Goal: Find contact information: Find contact information

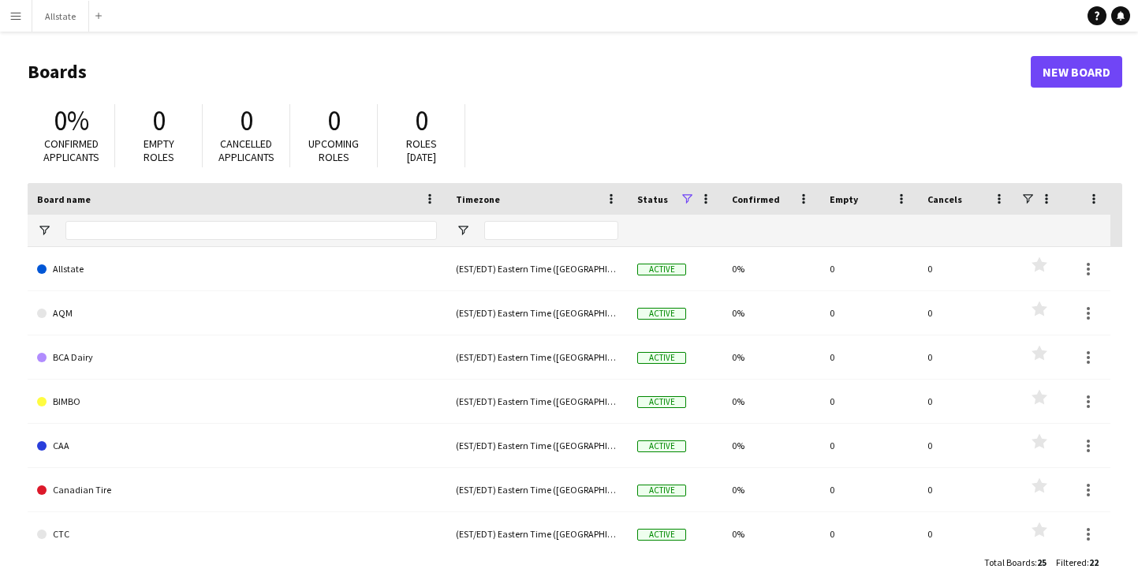
click at [23, 22] on button "Menu" at bounding box center [16, 16] width 32 height 32
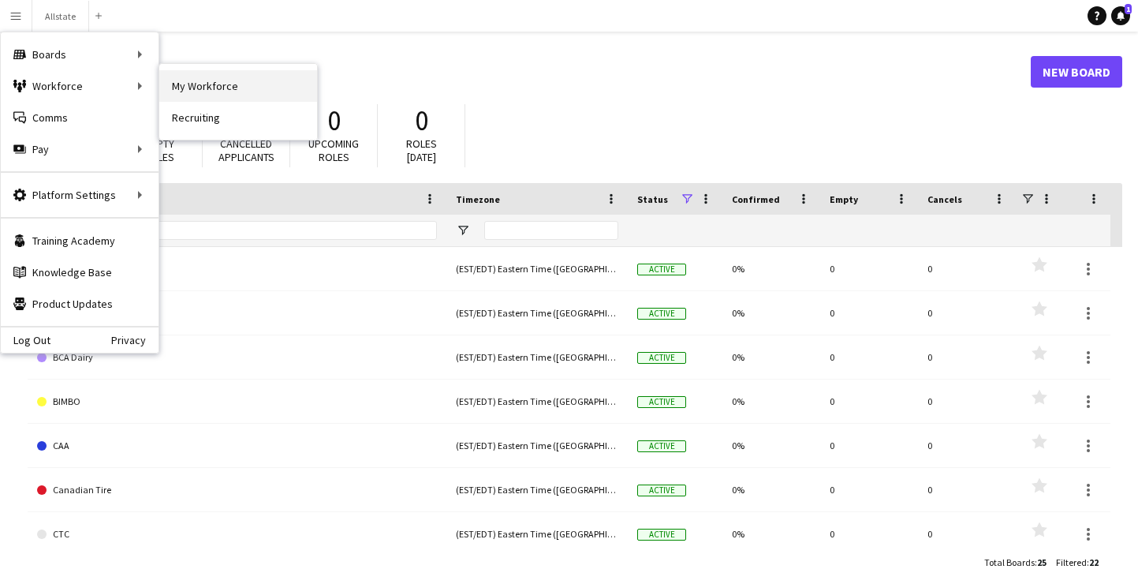
click at [188, 81] on link "My Workforce" at bounding box center [238, 86] width 158 height 32
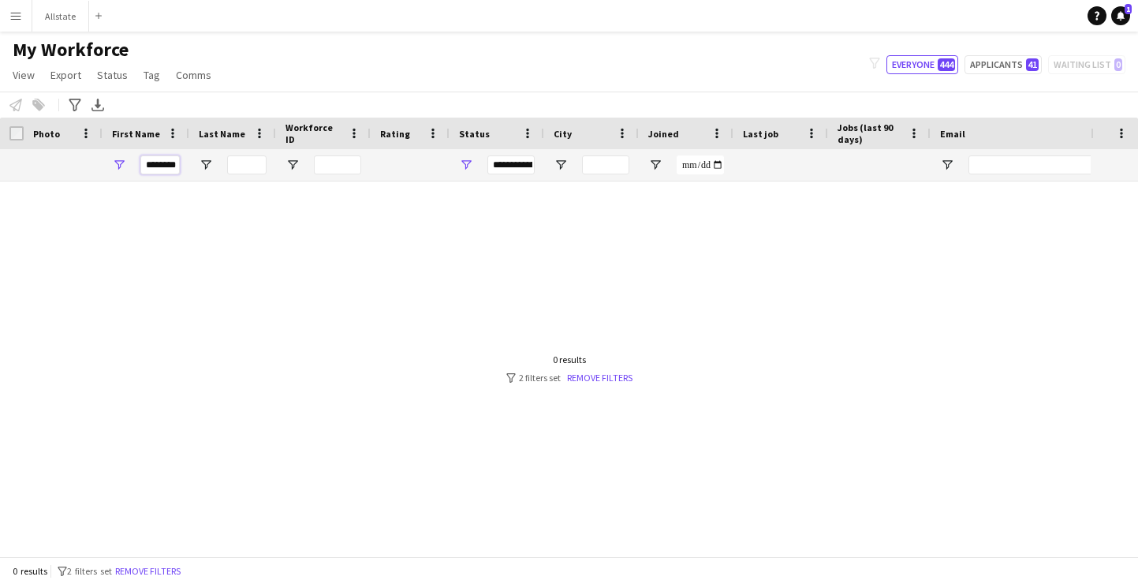
scroll to position [0, 2]
drag, startPoint x: 145, startPoint y: 167, endPoint x: 415, endPoint y: 167, distance: 269.7
click at [415, 167] on div "********" at bounding box center [855, 165] width 1710 height 32
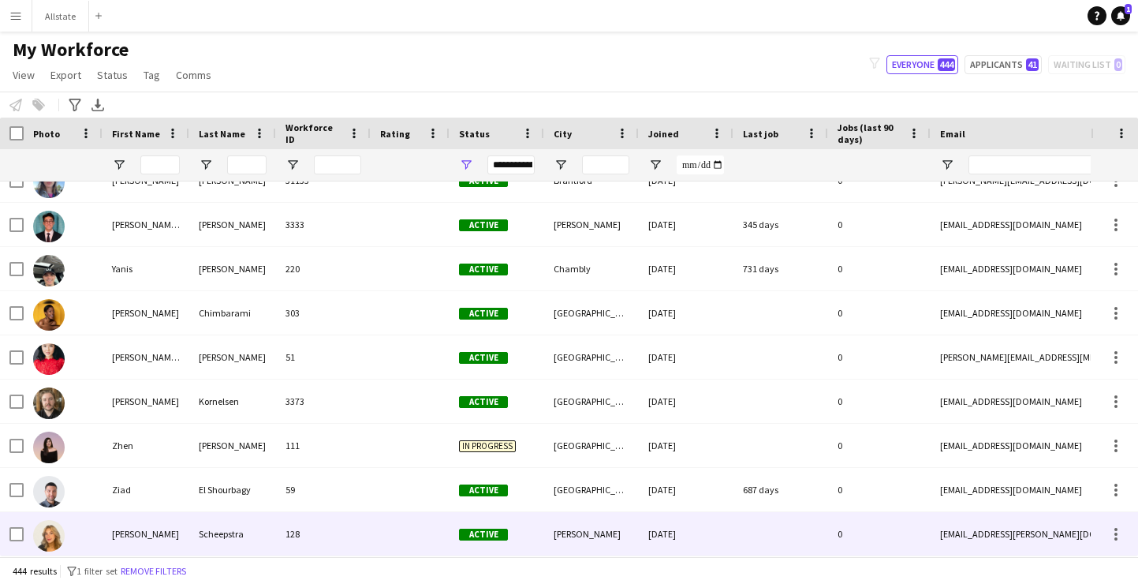
click at [240, 525] on div "Scheepstra" at bounding box center [232, 533] width 87 height 43
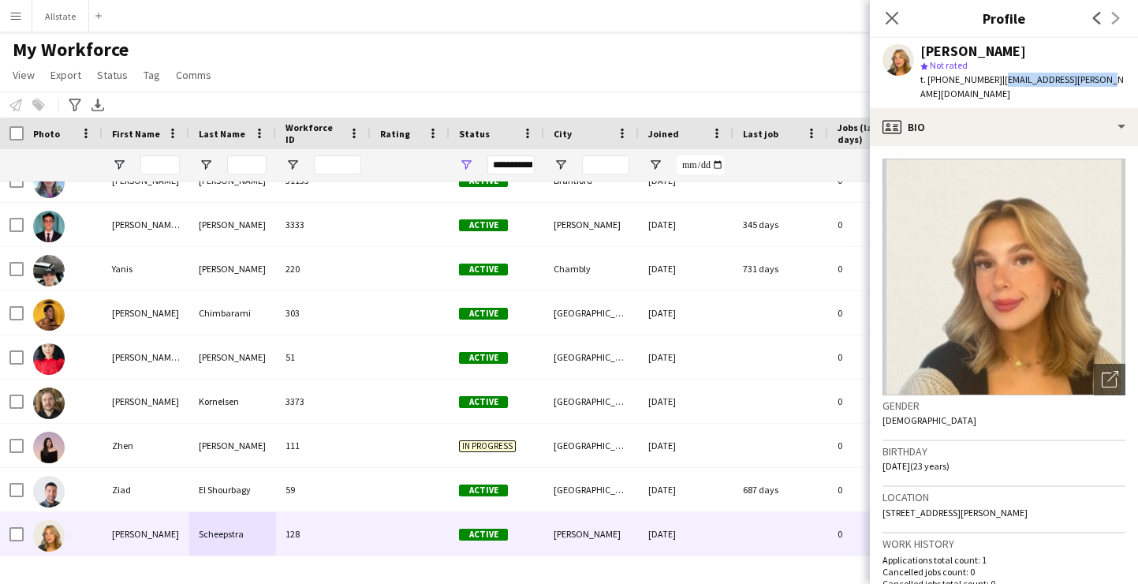
drag, startPoint x: 1088, startPoint y: 80, endPoint x: 991, endPoint y: 84, distance: 97.8
click at [991, 84] on span "| [EMAIL_ADDRESS][PERSON_NAME][DOMAIN_NAME]" at bounding box center [1021, 86] width 203 height 26
copy span "[EMAIL_ADDRESS][PERSON_NAME][DOMAIN_NAME]"
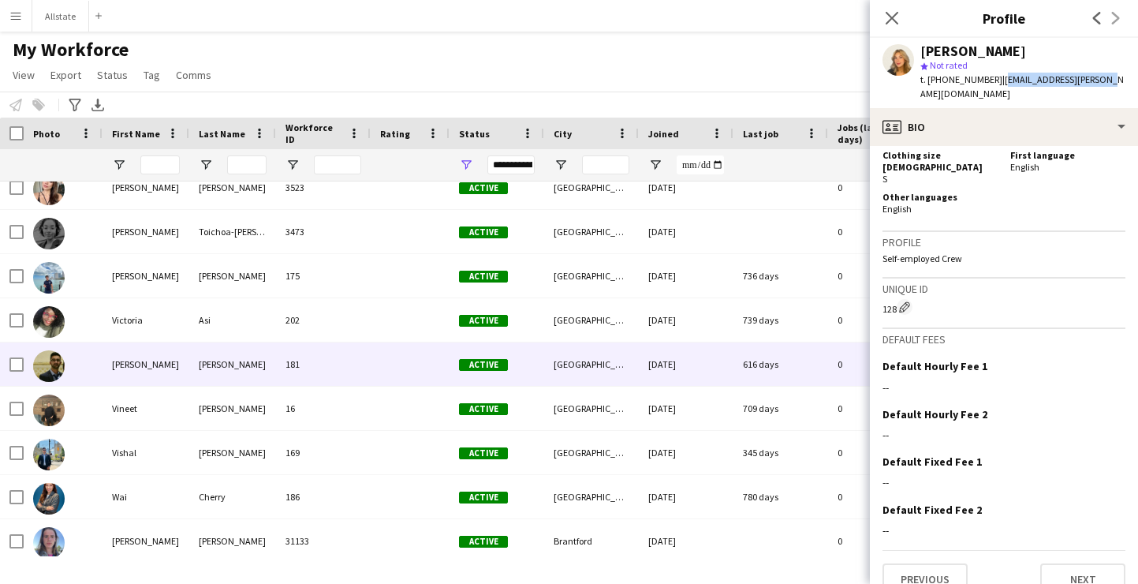
scroll to position [18874, 0]
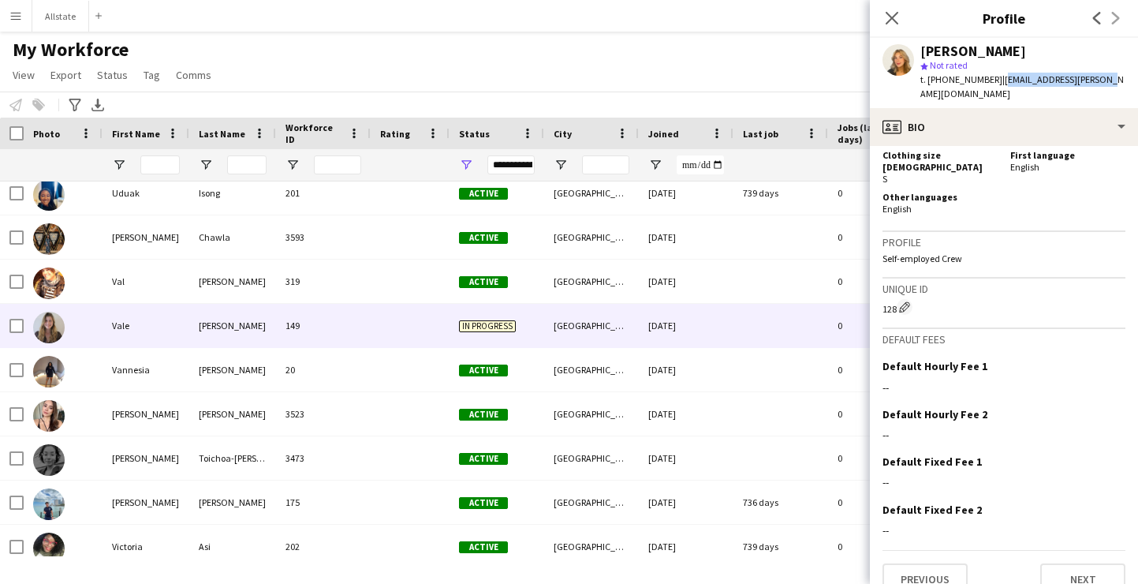
click at [483, 347] on div "[PERSON_NAME] 149 In progress [GEOGRAPHIC_DATA] [DATE] 0 [EMAIL_ADDRESS][DOMAIN…" at bounding box center [855, 326] width 1710 height 44
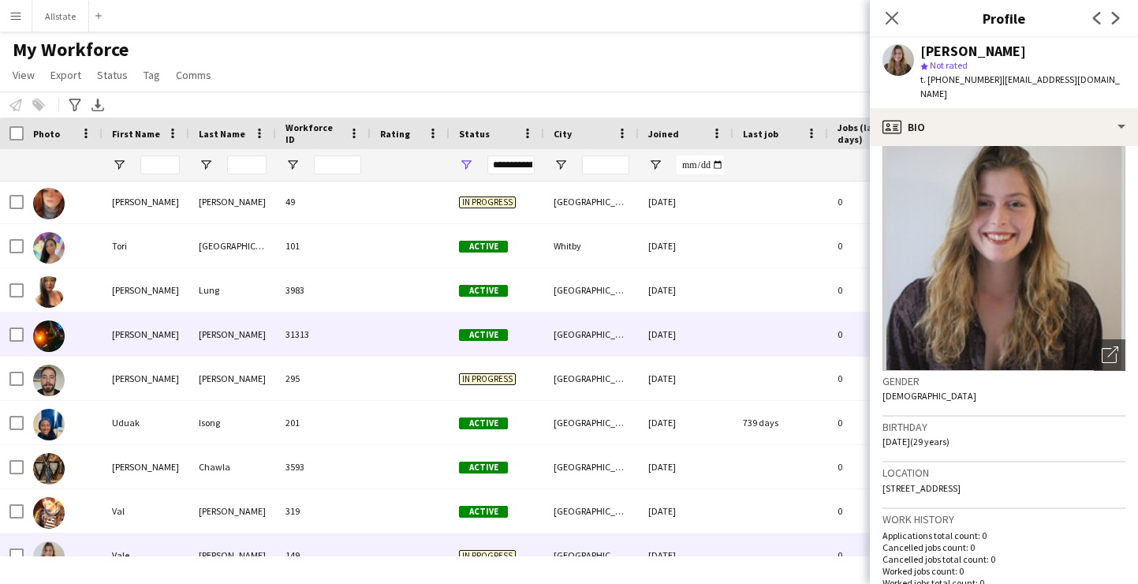
click at [535, 328] on div "Active" at bounding box center [497, 333] width 95 height 43
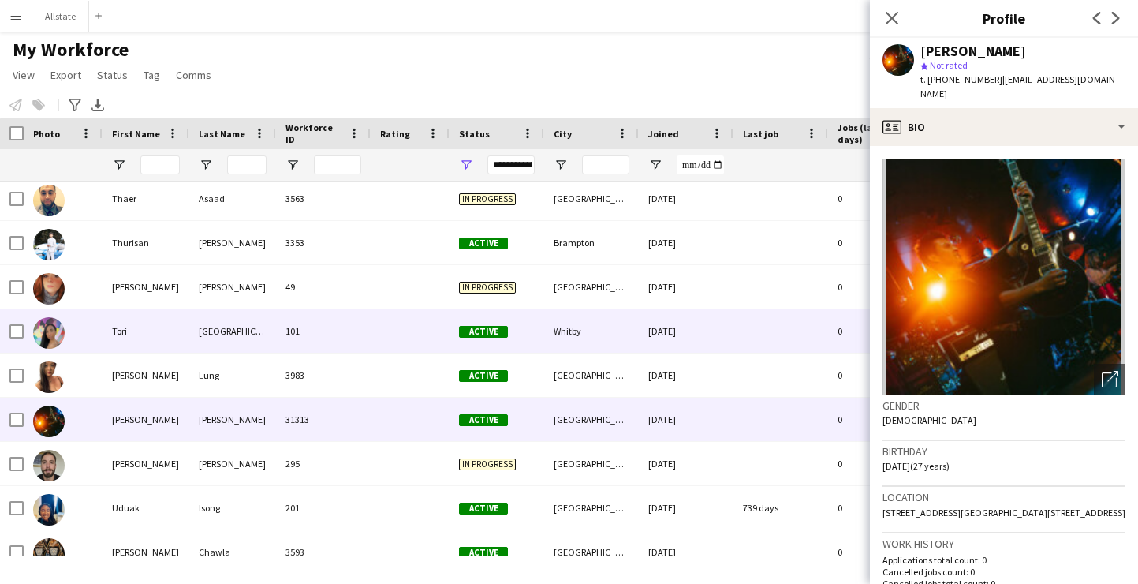
click at [535, 328] on div "Active" at bounding box center [497, 330] width 95 height 43
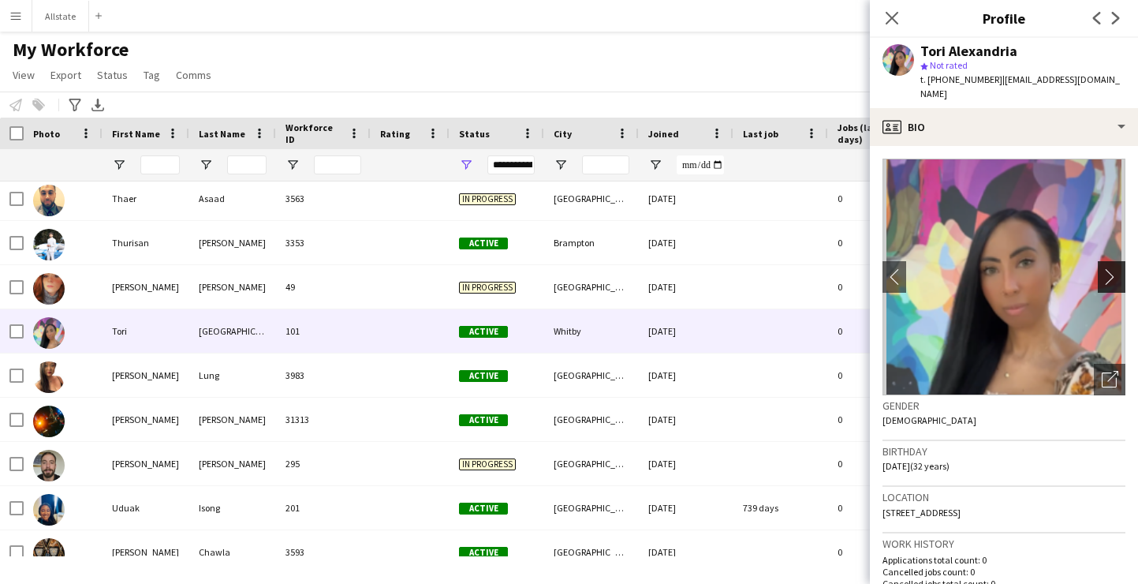
click at [1112, 268] on app-icon "chevron-right" at bounding box center [1114, 276] width 24 height 17
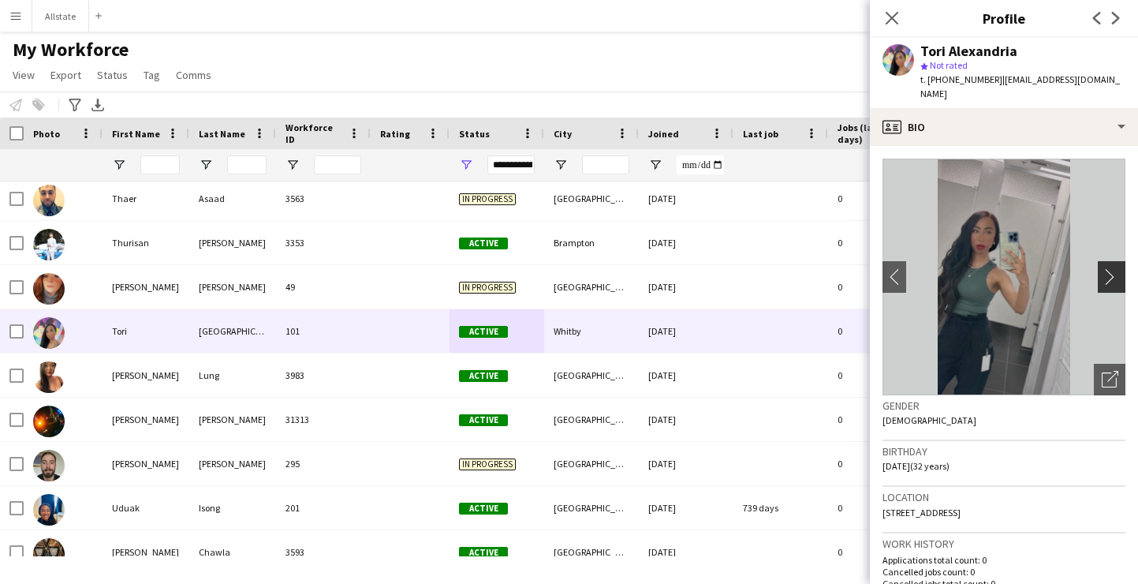
click at [1112, 268] on app-icon "chevron-right" at bounding box center [1114, 276] width 24 height 17
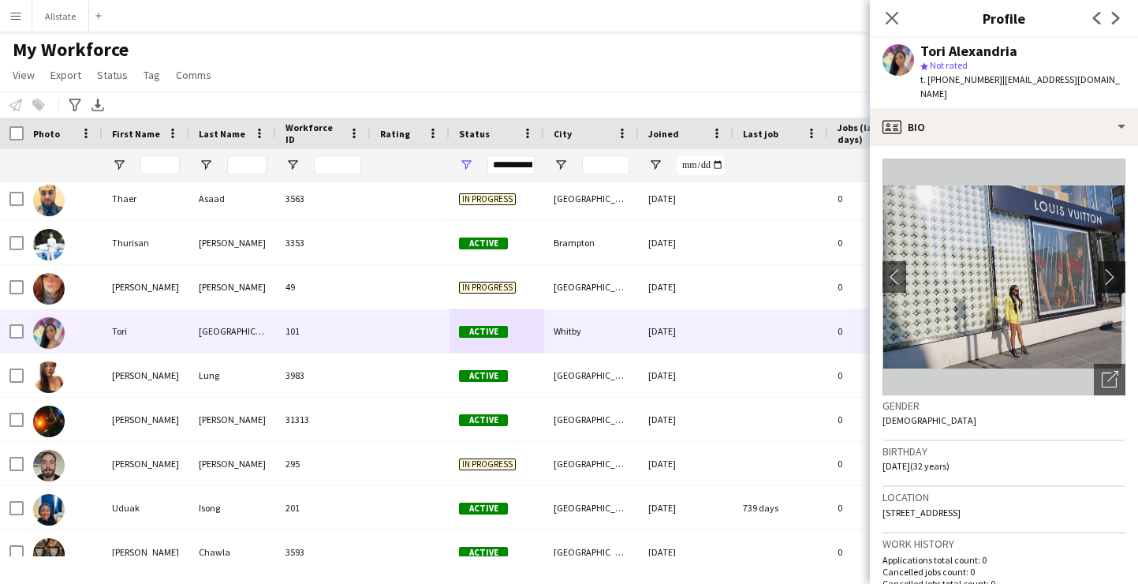
click at [1112, 268] on app-icon "chevron-right" at bounding box center [1114, 276] width 24 height 17
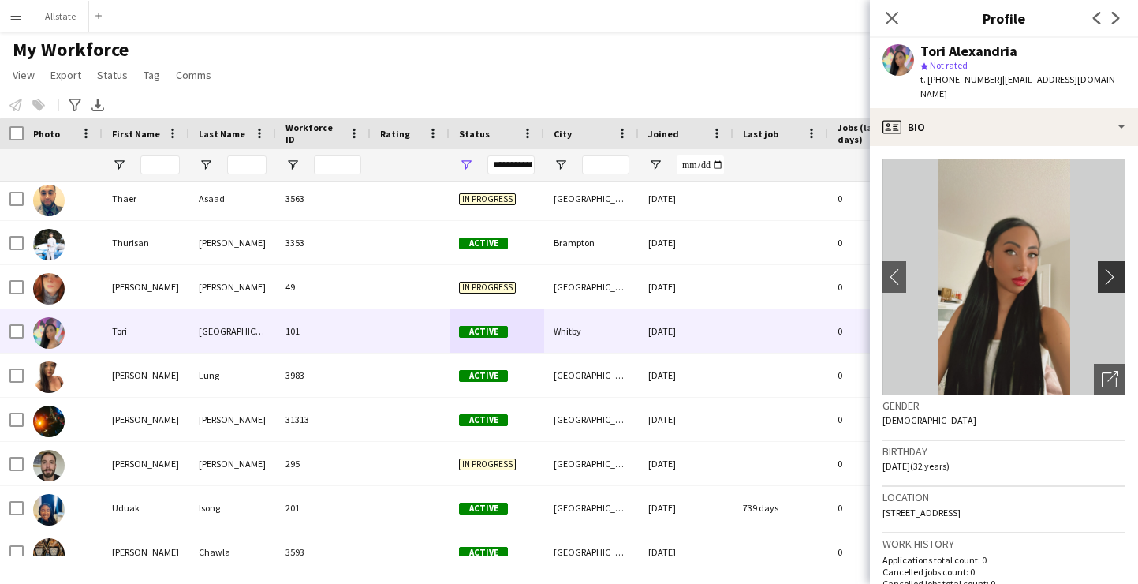
click at [1112, 268] on app-icon "chevron-right" at bounding box center [1114, 276] width 24 height 17
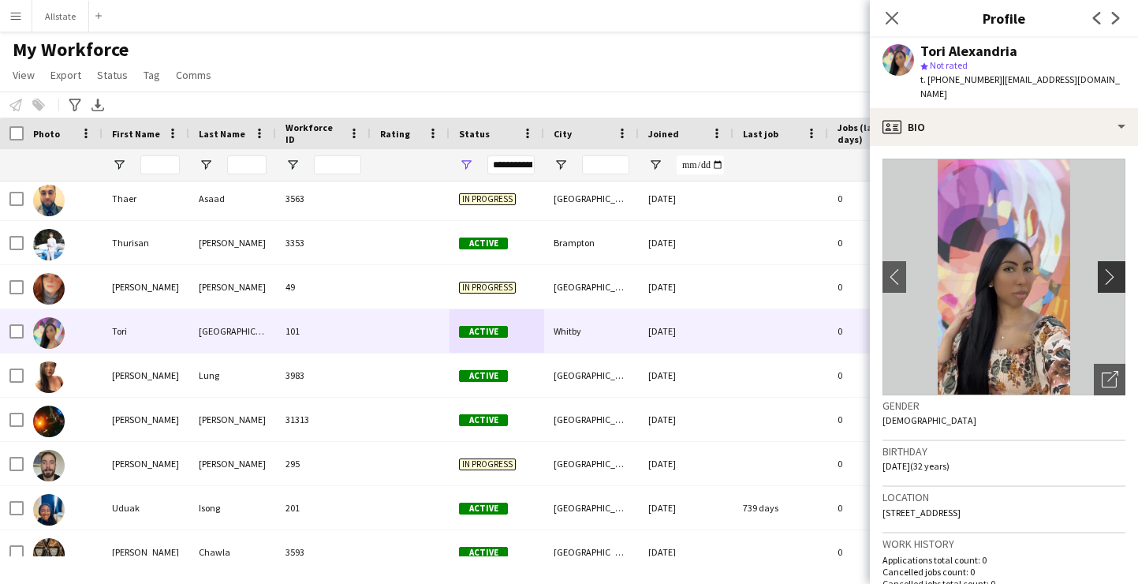
click at [1112, 268] on app-icon "chevron-right" at bounding box center [1114, 276] width 24 height 17
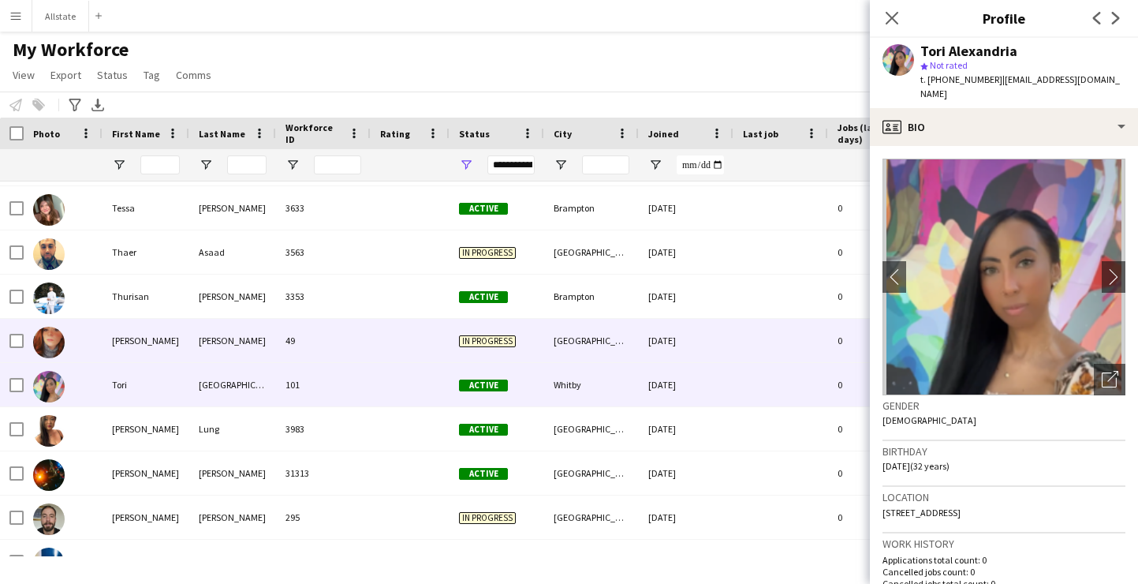
click at [498, 338] on span "In progress" at bounding box center [487, 341] width 57 height 12
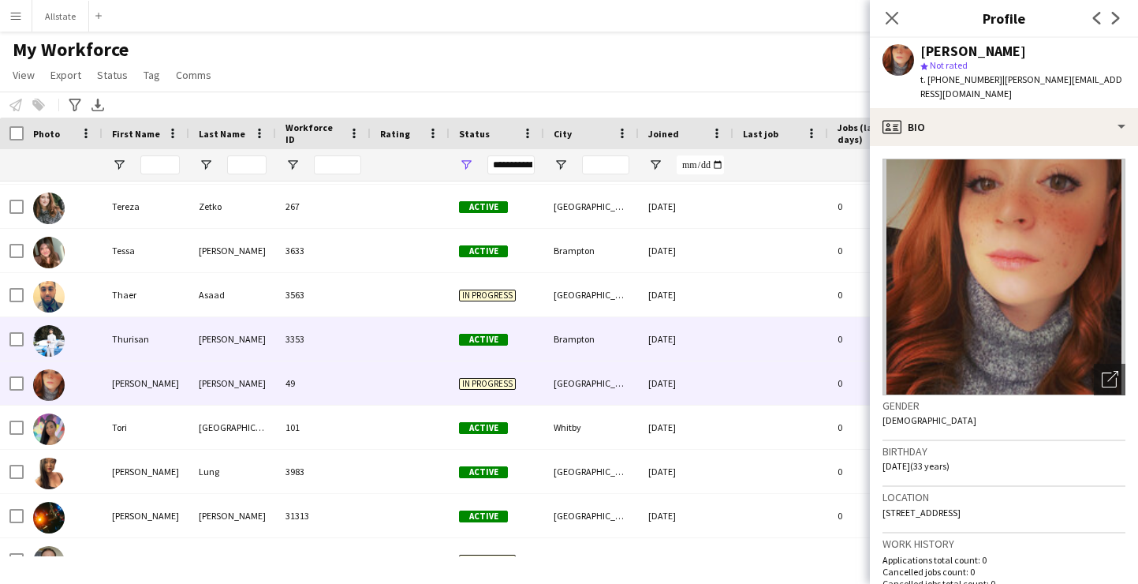
click at [498, 330] on div "Active" at bounding box center [497, 338] width 95 height 43
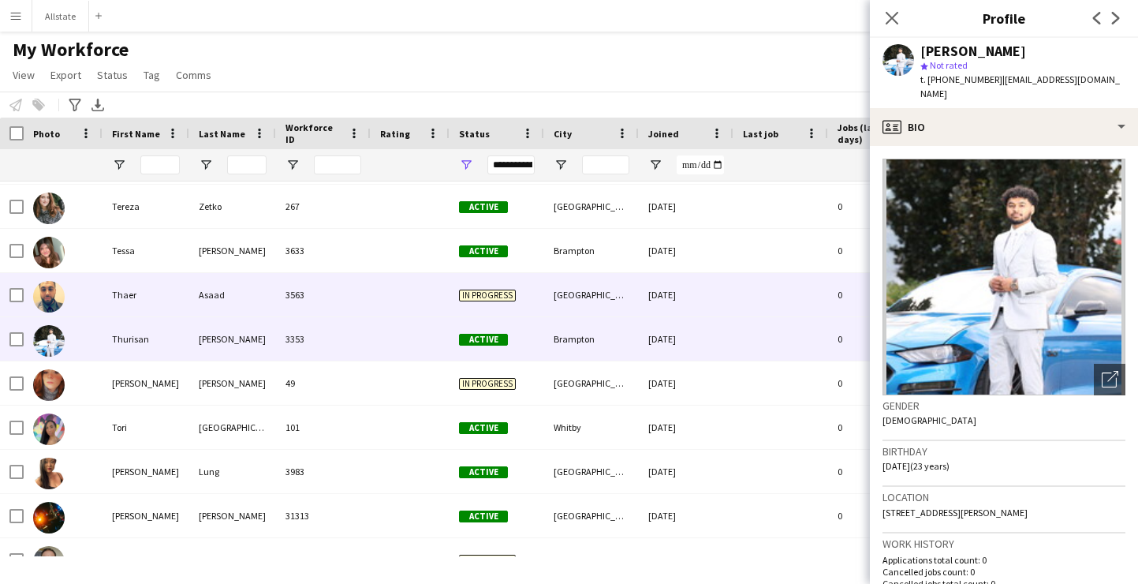
click at [802, 296] on div at bounding box center [780, 294] width 95 height 43
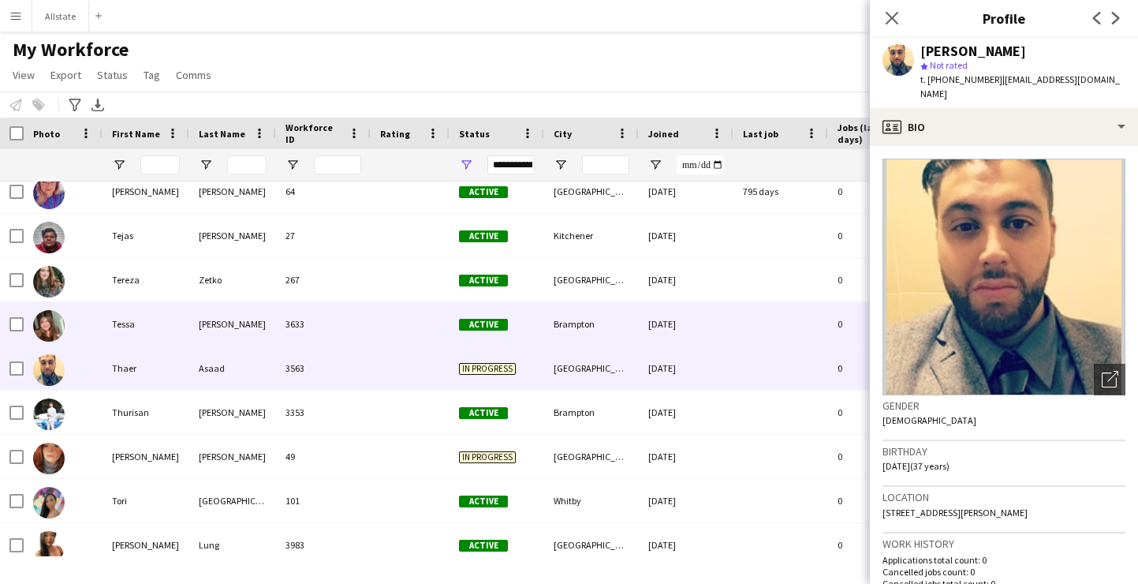
click at [611, 333] on div "Brampton" at bounding box center [591, 323] width 95 height 43
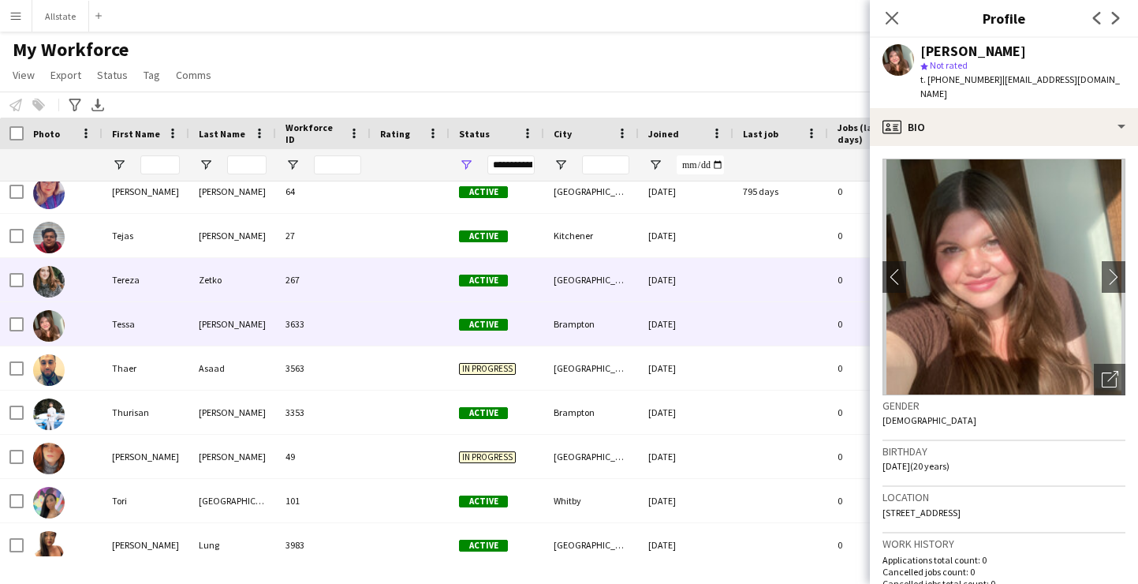
click at [632, 290] on div "[GEOGRAPHIC_DATA]" at bounding box center [591, 279] width 95 height 43
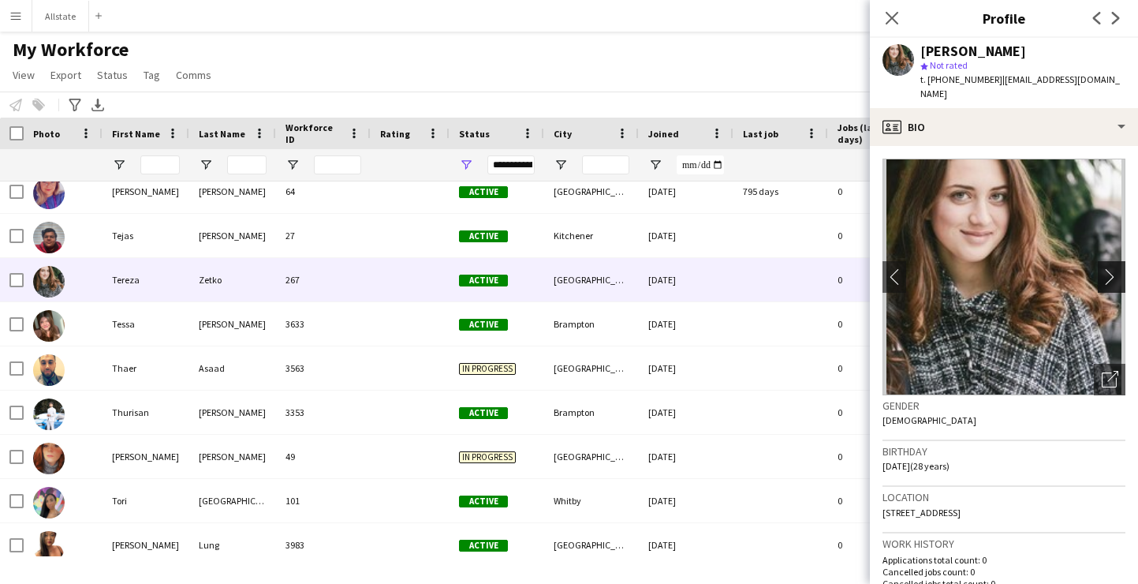
click at [1107, 269] on app-icon "chevron-right" at bounding box center [1114, 276] width 24 height 17
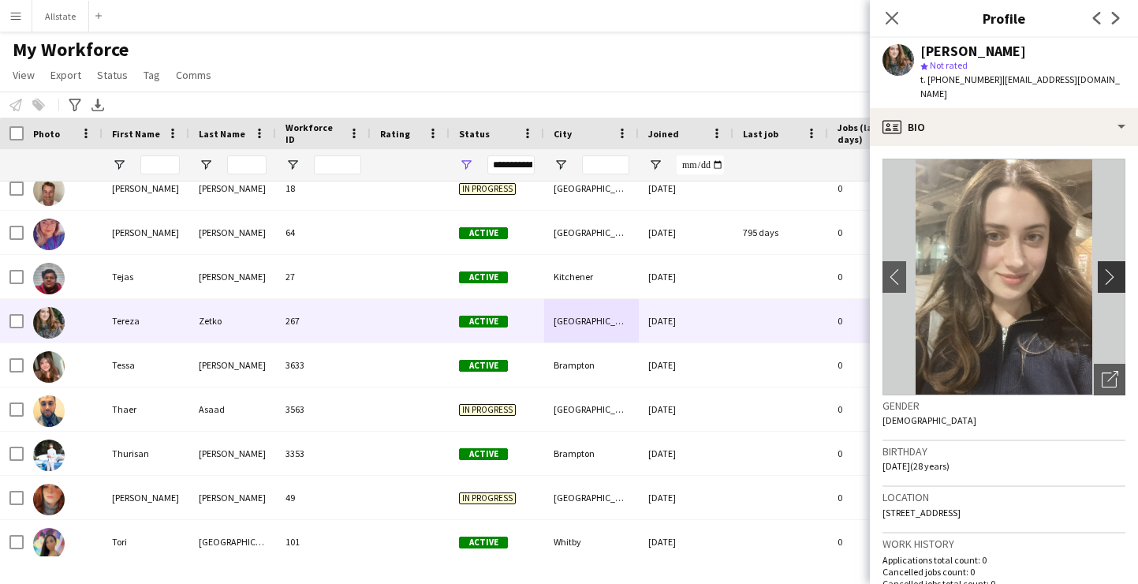
click at [1109, 268] on app-icon "chevron-right" at bounding box center [1114, 276] width 24 height 17
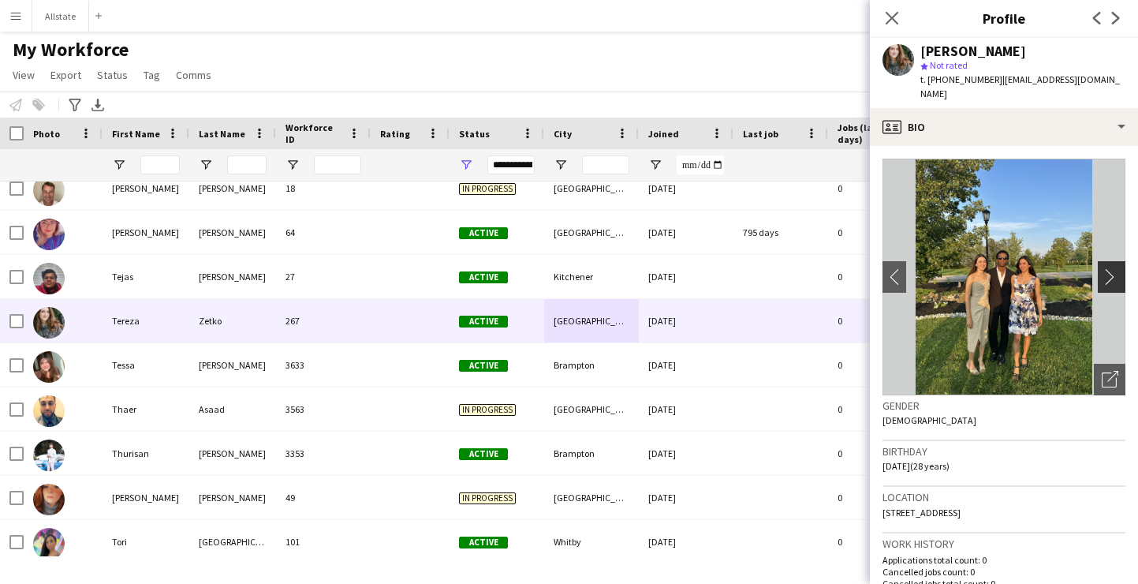
click at [1109, 268] on app-icon "chevron-right" at bounding box center [1114, 276] width 24 height 17
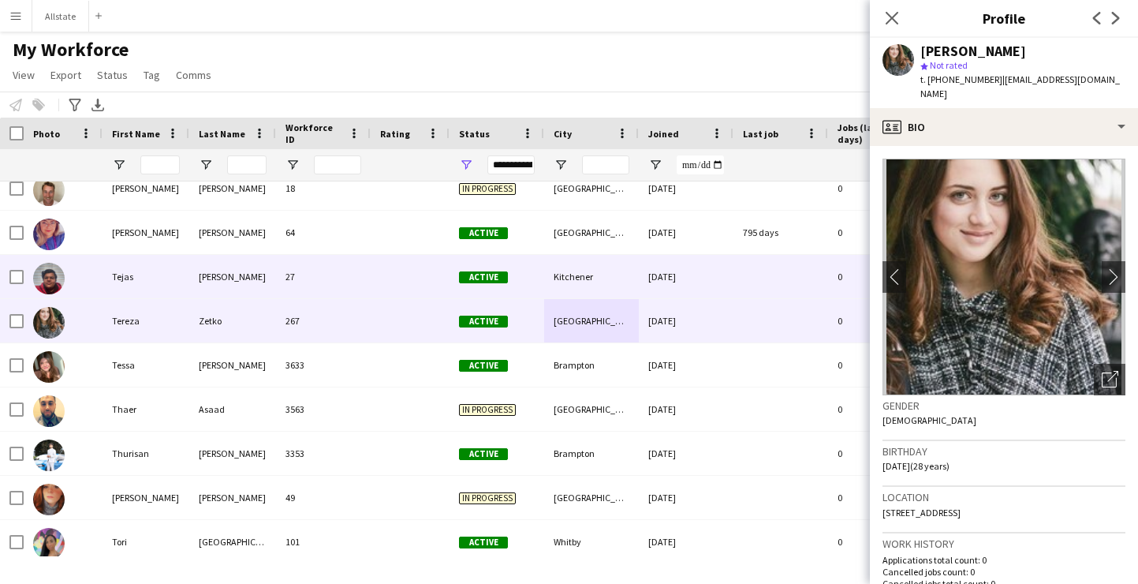
click at [562, 290] on div "Kitchener" at bounding box center [591, 276] width 95 height 43
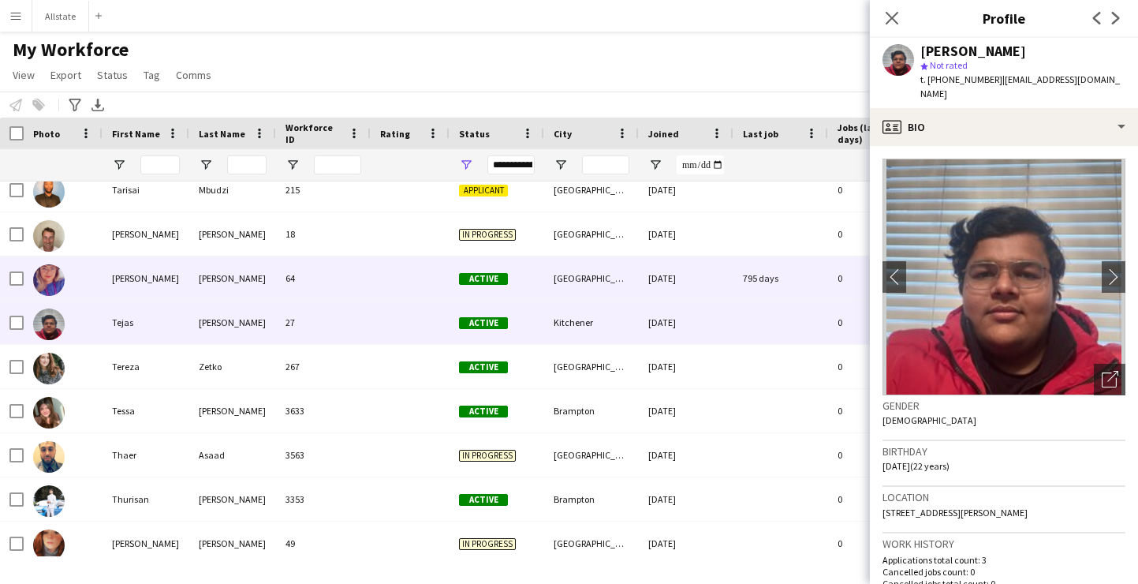
click at [562, 289] on div "[GEOGRAPHIC_DATA]" at bounding box center [591, 277] width 95 height 43
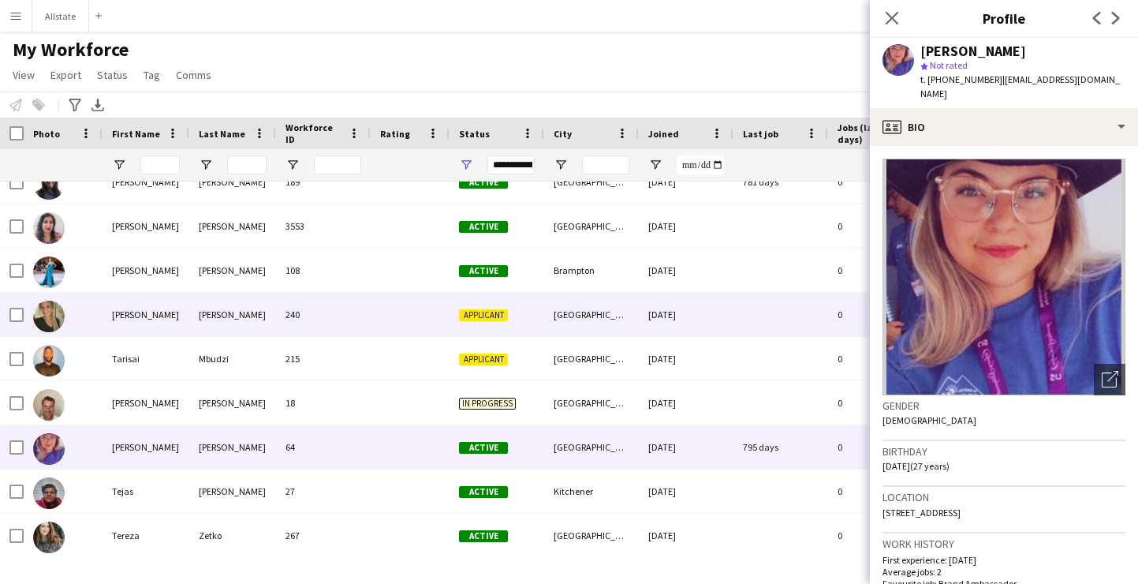
click at [635, 331] on div "[GEOGRAPHIC_DATA]" at bounding box center [591, 314] width 95 height 43
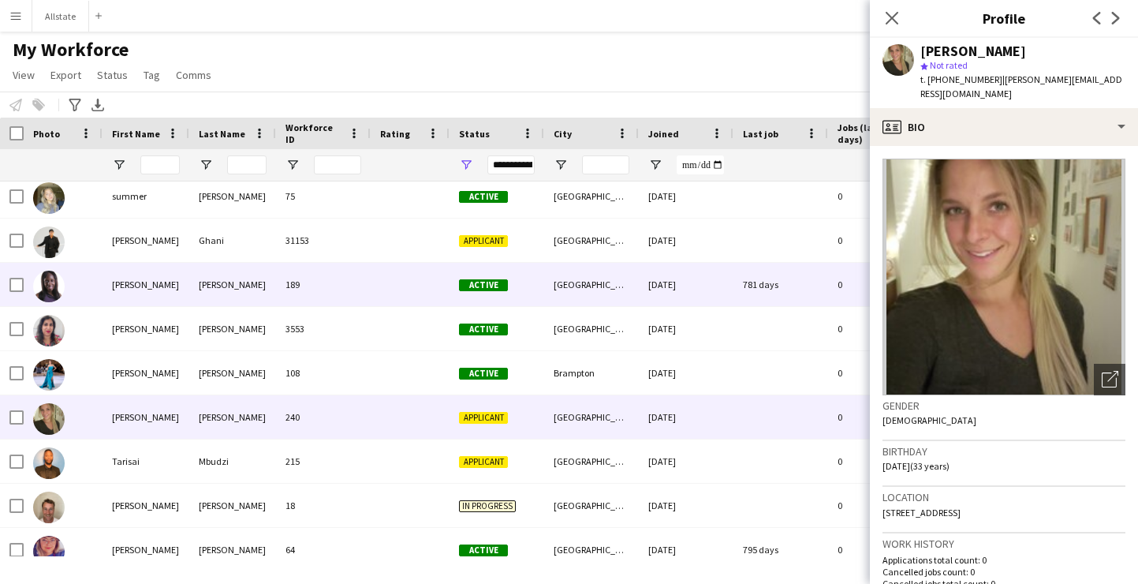
click at [633, 294] on div "[GEOGRAPHIC_DATA]" at bounding box center [591, 284] width 95 height 43
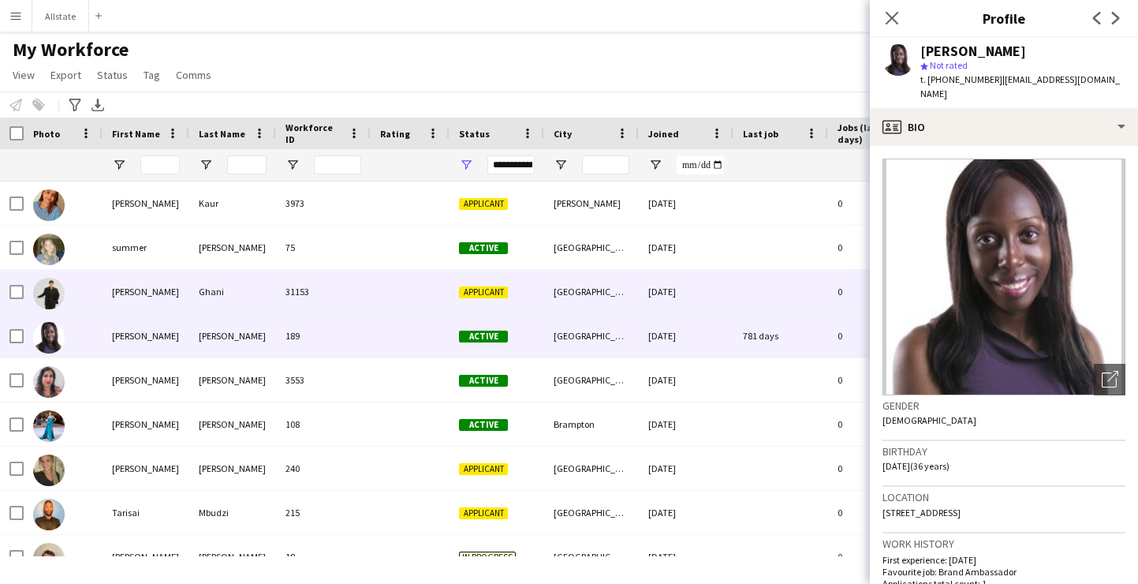
click at [633, 294] on div "[GEOGRAPHIC_DATA]" at bounding box center [591, 291] width 95 height 43
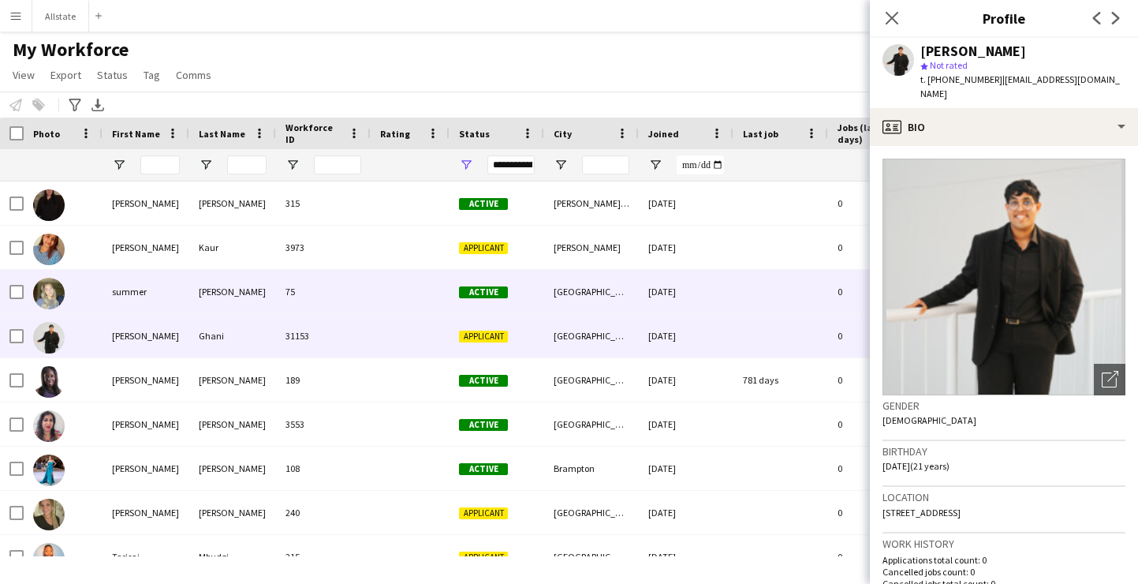
click at [633, 294] on div "[GEOGRAPHIC_DATA]" at bounding box center [591, 291] width 95 height 43
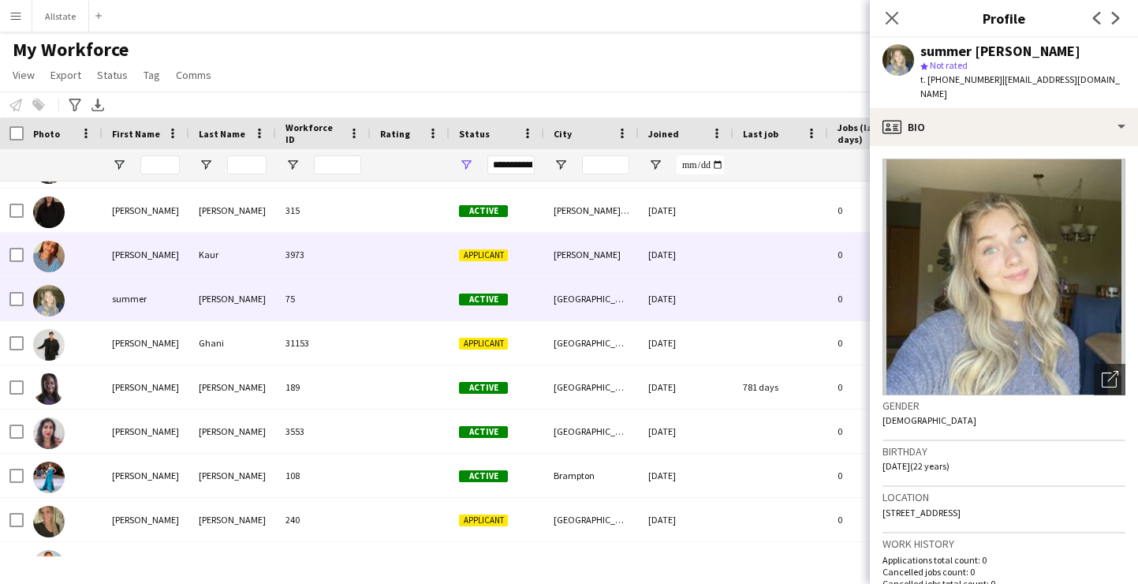
click at [601, 271] on div "[PERSON_NAME]" at bounding box center [591, 254] width 95 height 43
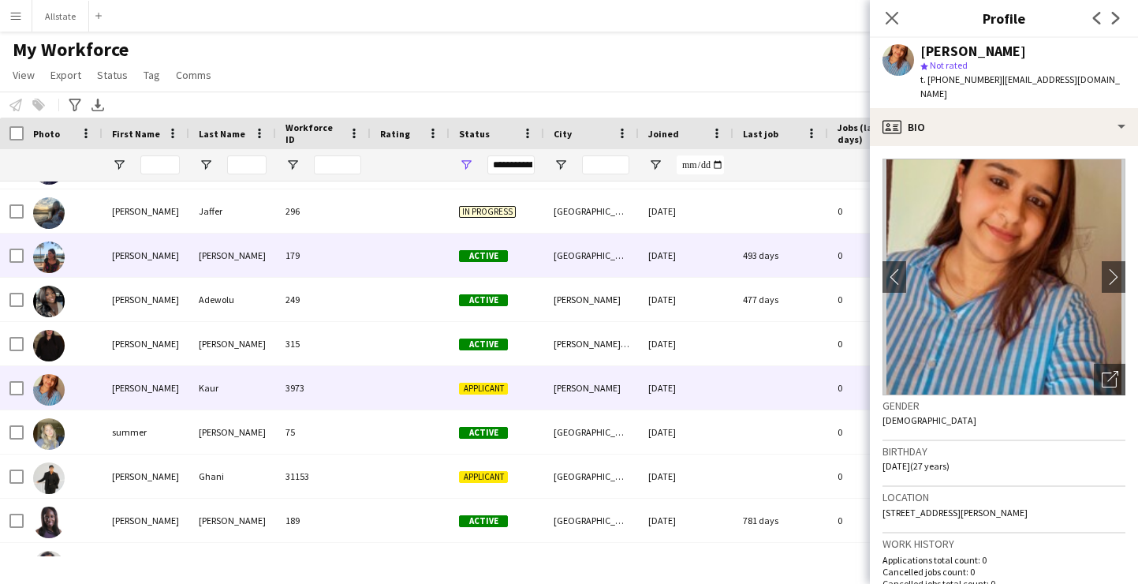
click at [601, 271] on div "[GEOGRAPHIC_DATA]" at bounding box center [591, 254] width 95 height 43
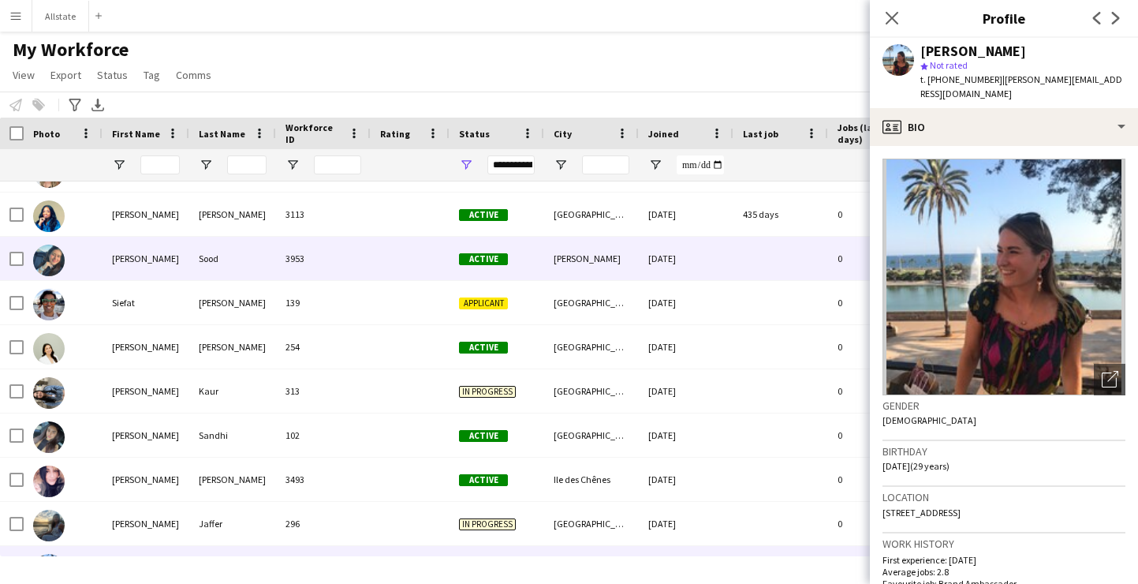
click at [601, 271] on div "[PERSON_NAME]" at bounding box center [591, 258] width 95 height 43
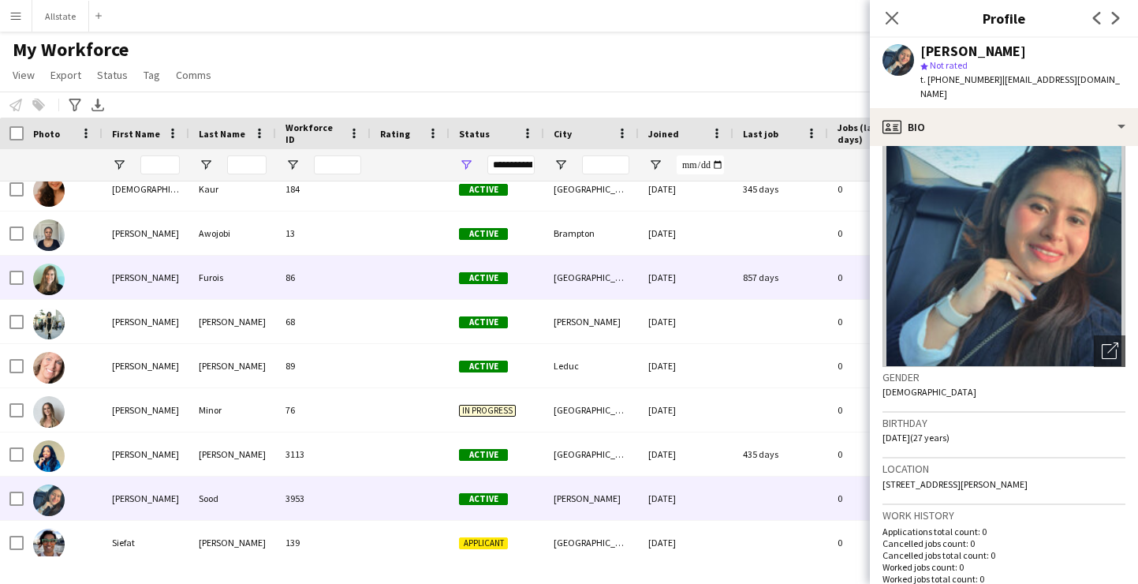
click at [574, 271] on div "[GEOGRAPHIC_DATA]" at bounding box center [591, 277] width 95 height 43
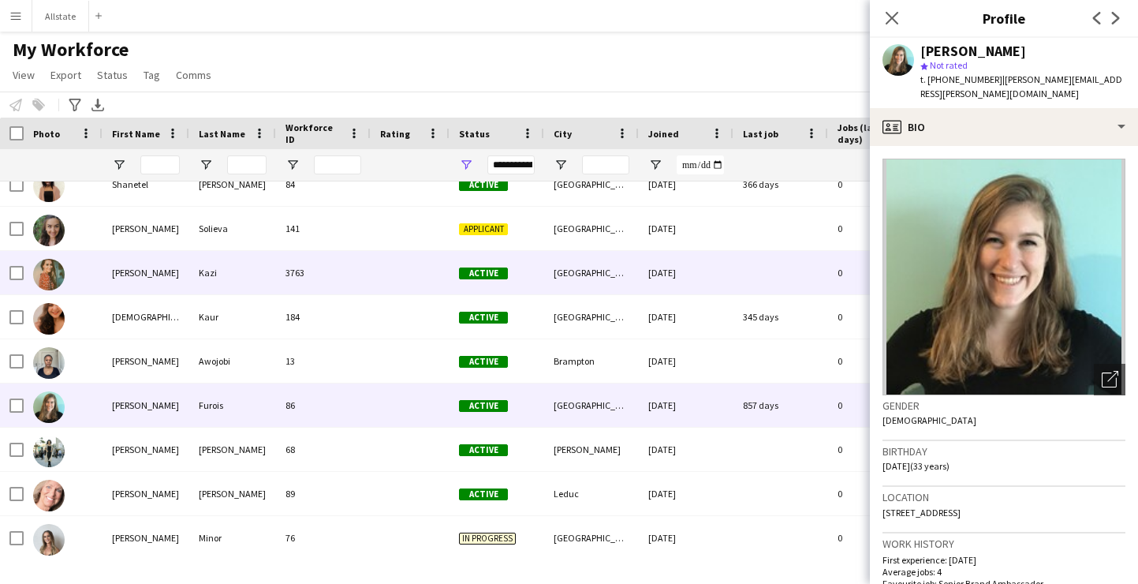
click at [574, 271] on div "[GEOGRAPHIC_DATA]" at bounding box center [591, 272] width 95 height 43
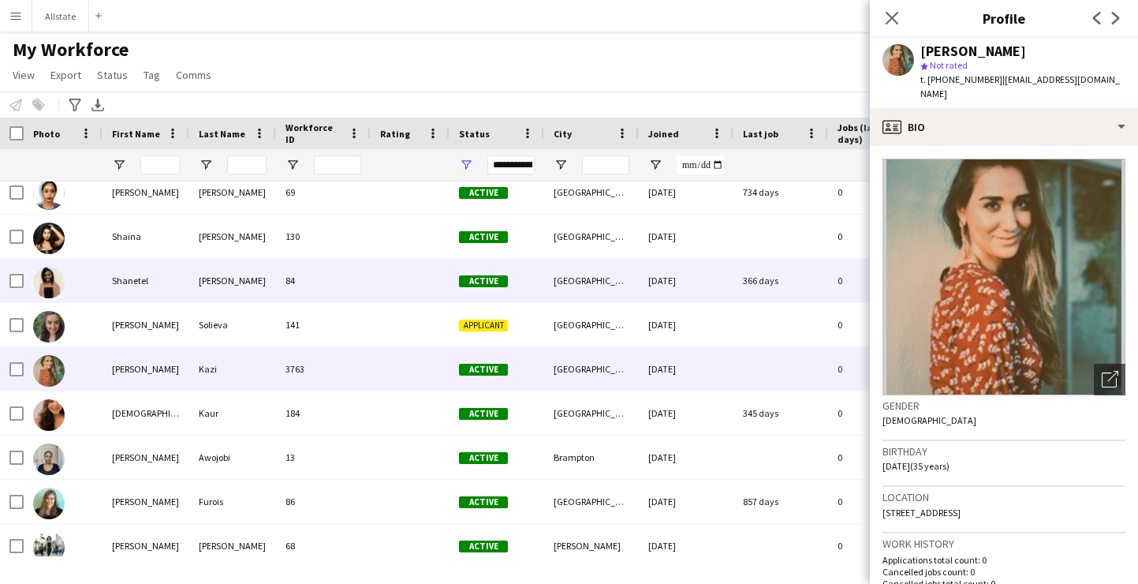
click at [574, 271] on div "[GEOGRAPHIC_DATA]" at bounding box center [591, 280] width 95 height 43
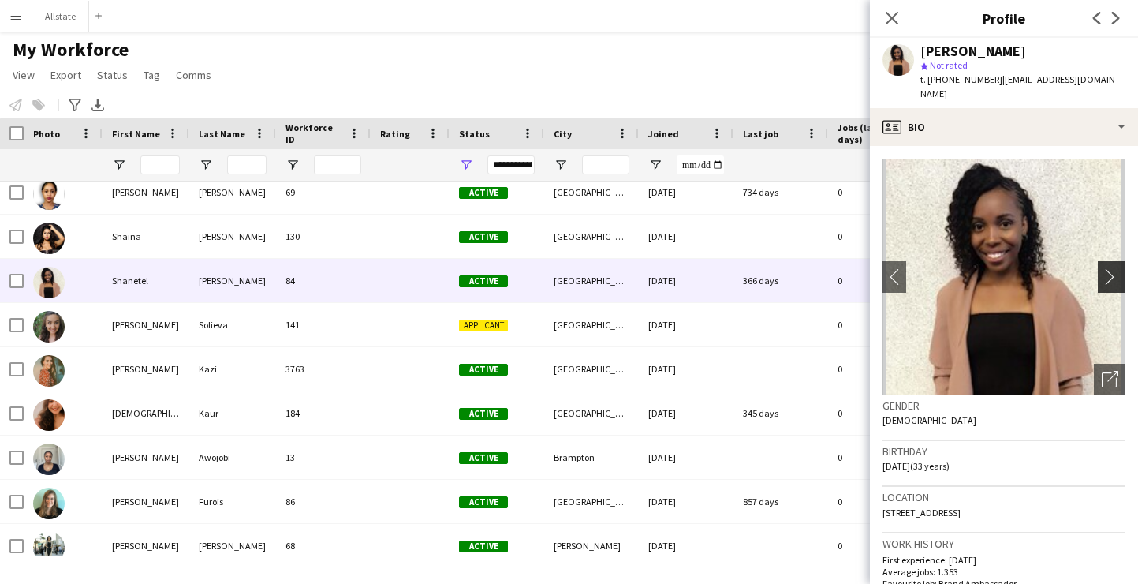
click at [1107, 268] on app-icon "chevron-right" at bounding box center [1114, 276] width 24 height 17
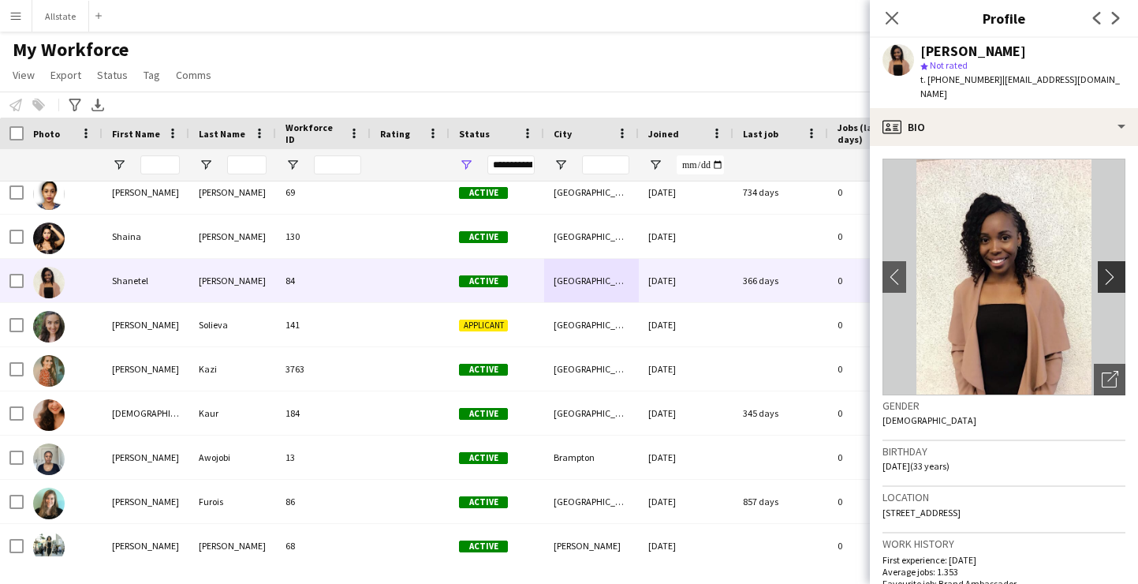
click at [1107, 268] on app-icon "chevron-right" at bounding box center [1114, 276] width 24 height 17
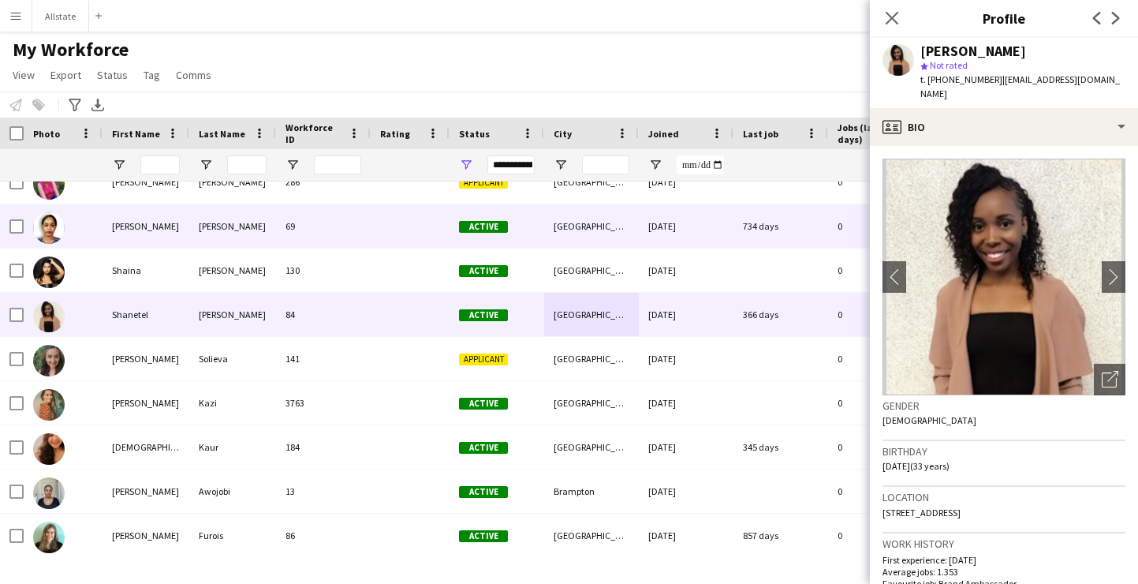
click at [651, 230] on div "[DATE]" at bounding box center [686, 225] width 95 height 43
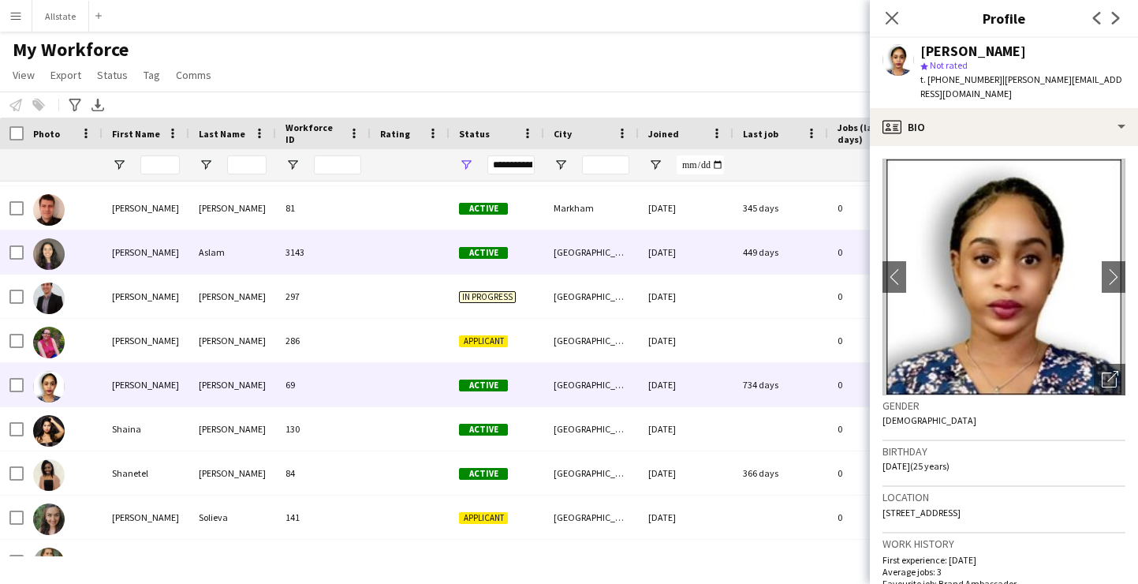
click at [651, 238] on div "[DATE]" at bounding box center [686, 251] width 95 height 43
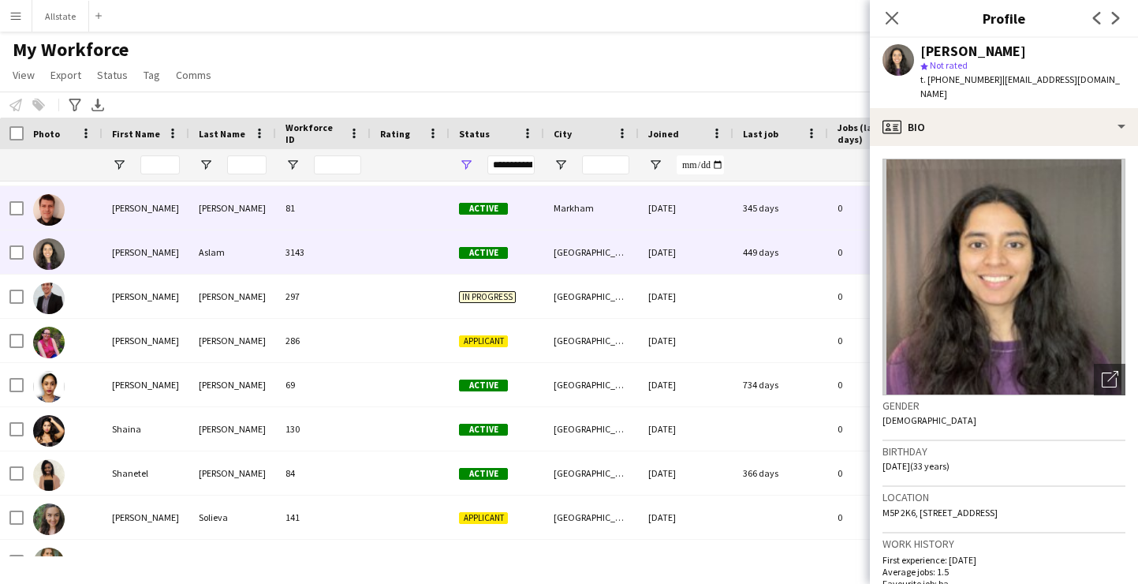
click at [643, 218] on div "[DATE]" at bounding box center [686, 207] width 95 height 43
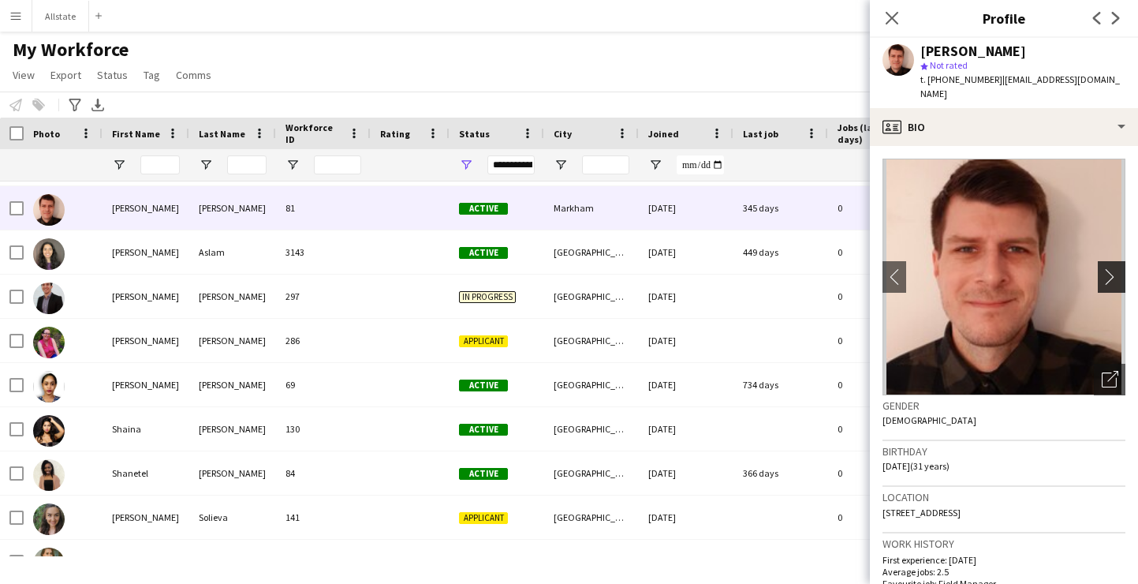
click at [1107, 268] on app-icon "chevron-right" at bounding box center [1114, 276] width 24 height 17
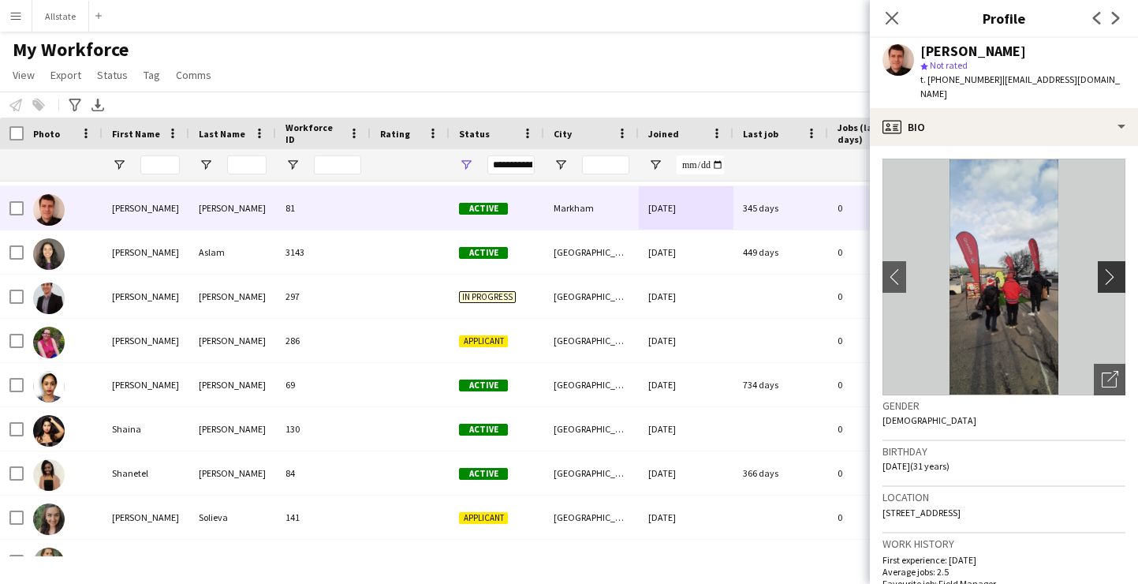
click at [1107, 268] on app-icon "chevron-right" at bounding box center [1114, 276] width 24 height 17
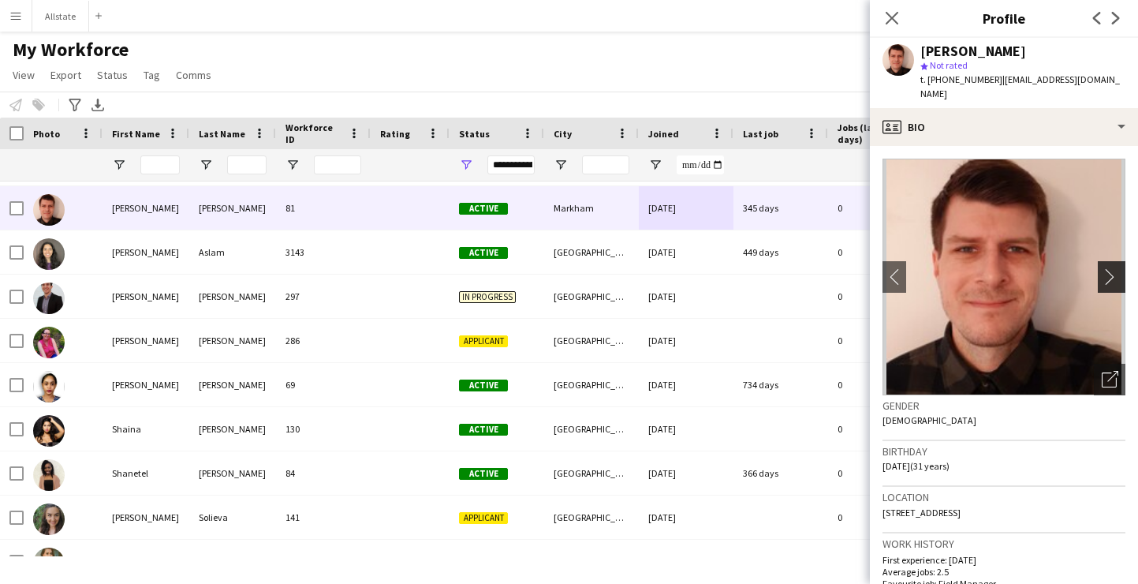
click at [1111, 268] on app-icon "chevron-right" at bounding box center [1114, 276] width 24 height 17
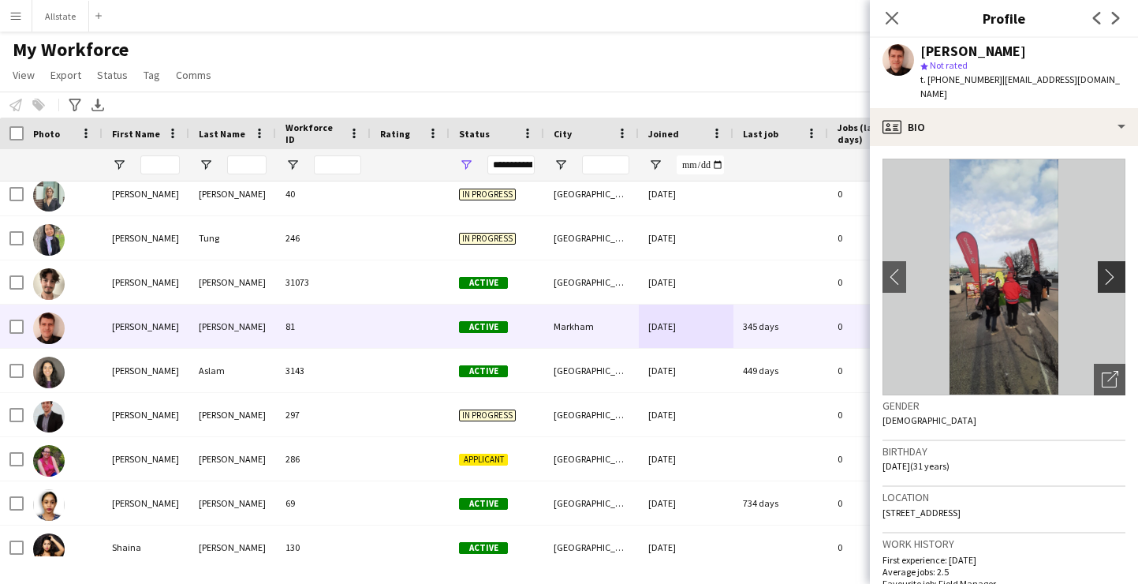
click at [1114, 268] on app-icon "chevron-right" at bounding box center [1114, 276] width 24 height 17
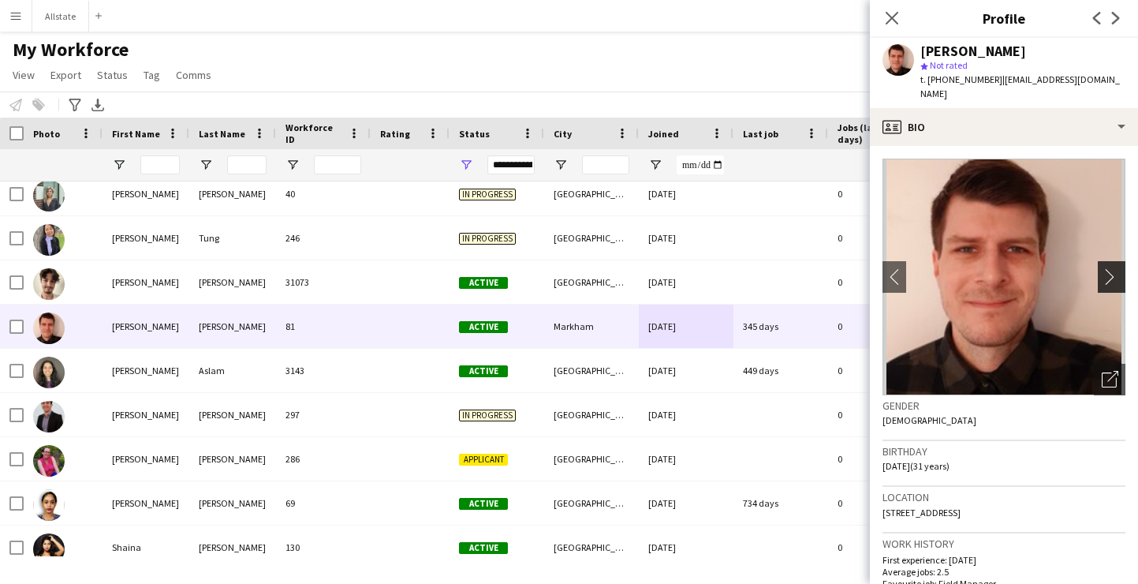
click at [1114, 268] on app-icon "chevron-right" at bounding box center [1114, 276] width 24 height 17
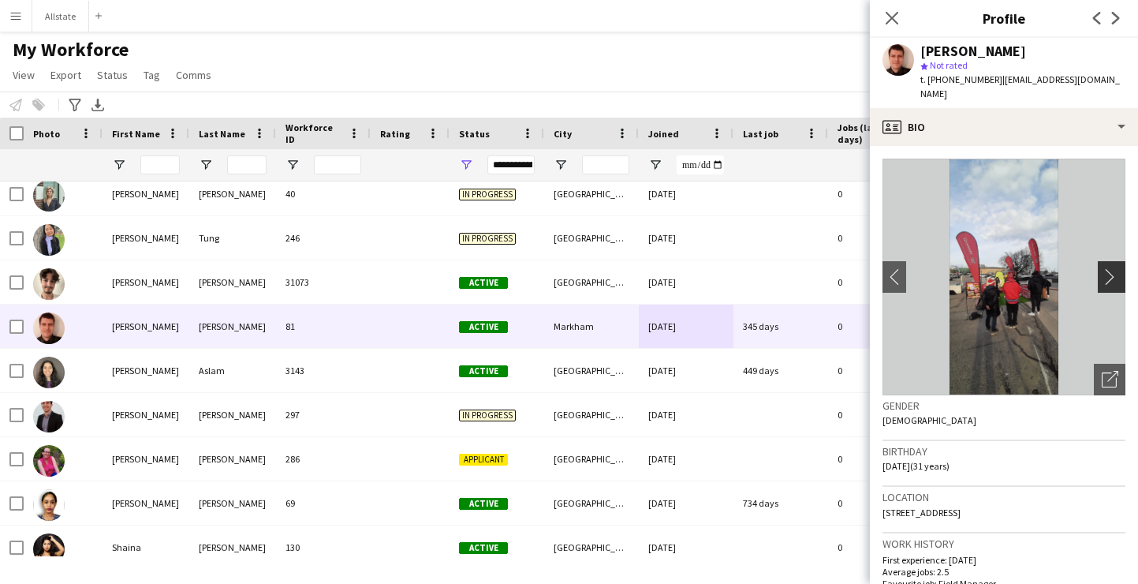
click at [1114, 268] on app-icon "chevron-right" at bounding box center [1114, 276] width 24 height 17
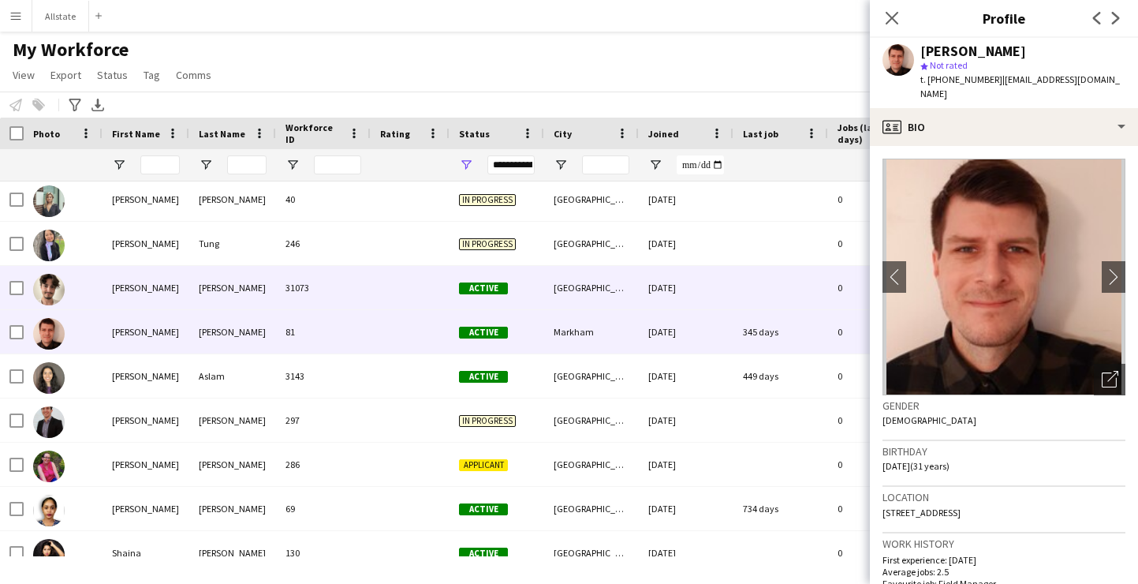
click at [707, 289] on div "[DATE]" at bounding box center [686, 287] width 95 height 43
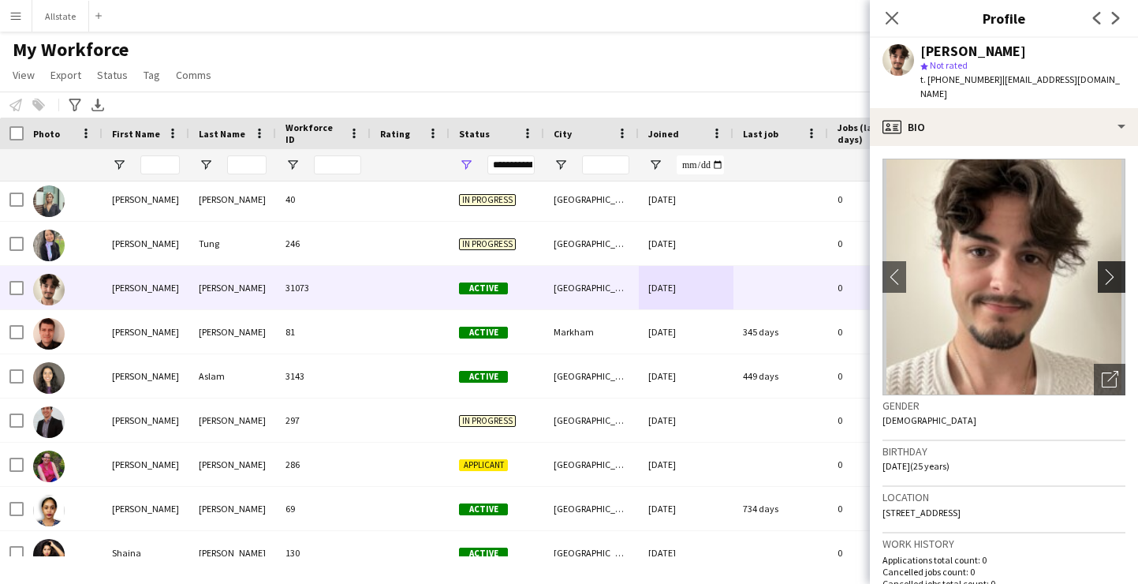
click at [1110, 261] on button "chevron-right" at bounding box center [1114, 277] width 32 height 32
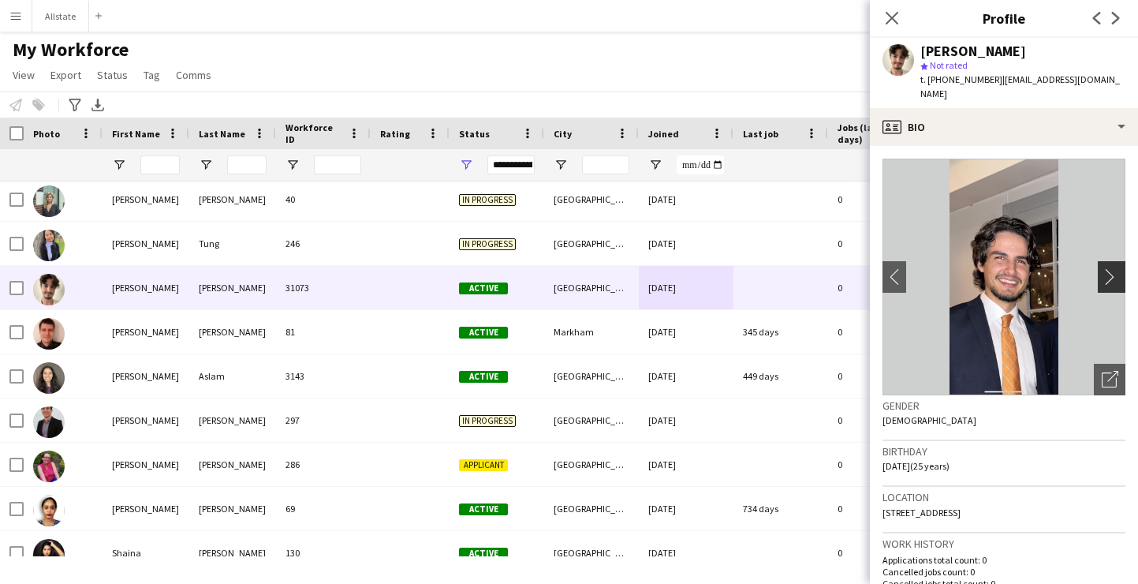
click at [1110, 261] on button "chevron-right" at bounding box center [1114, 277] width 32 height 32
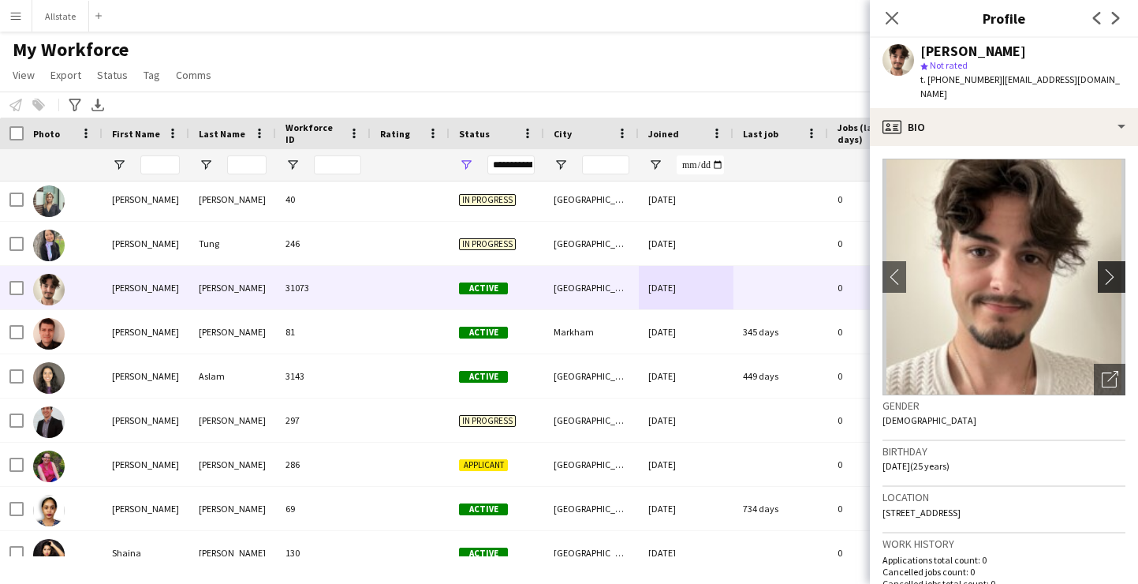
click at [1110, 261] on button "chevron-right" at bounding box center [1114, 277] width 32 height 32
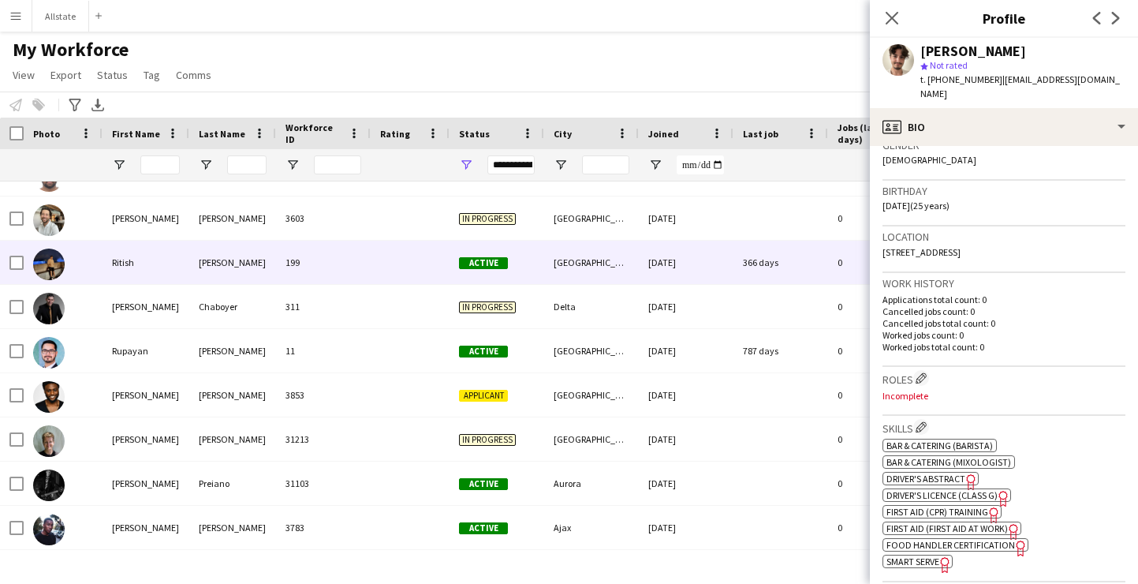
click at [603, 276] on div "[GEOGRAPHIC_DATA]" at bounding box center [591, 262] width 95 height 43
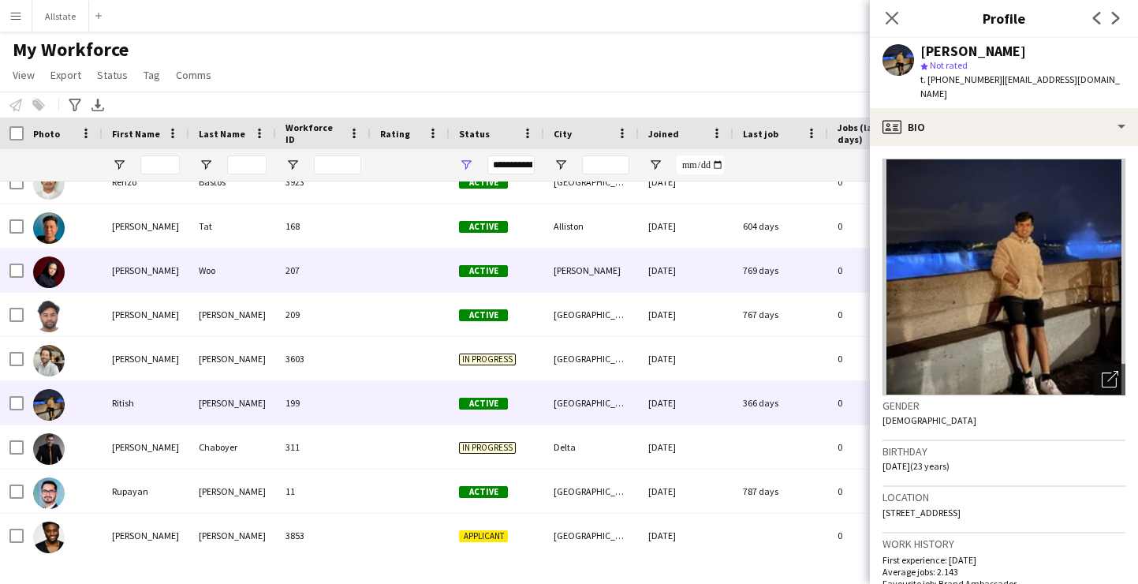
click at [603, 276] on div "[PERSON_NAME]" at bounding box center [591, 269] width 95 height 43
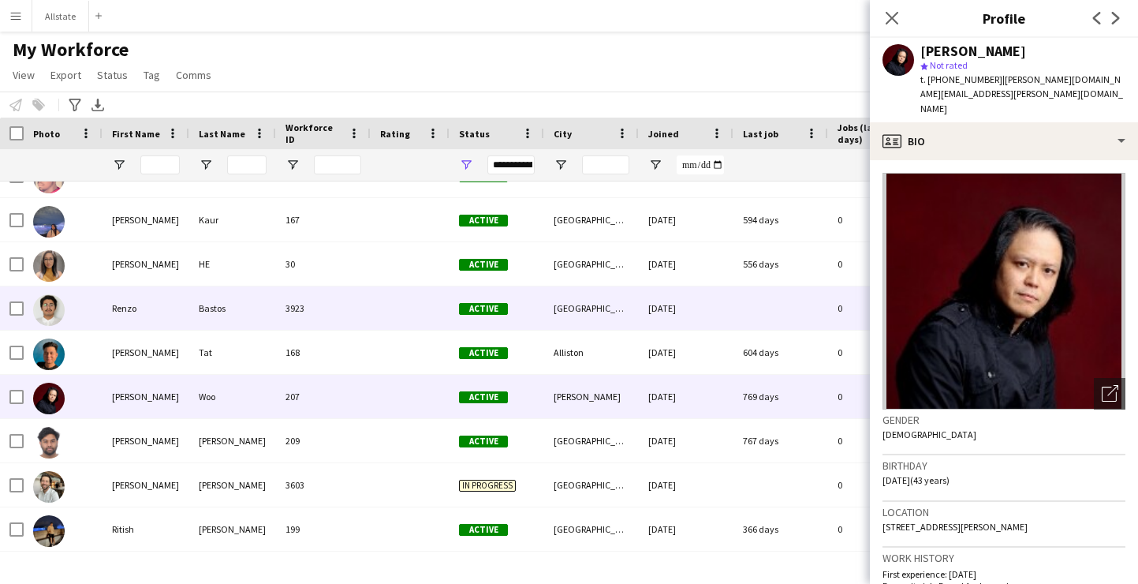
click at [605, 298] on div "[GEOGRAPHIC_DATA]" at bounding box center [591, 307] width 95 height 43
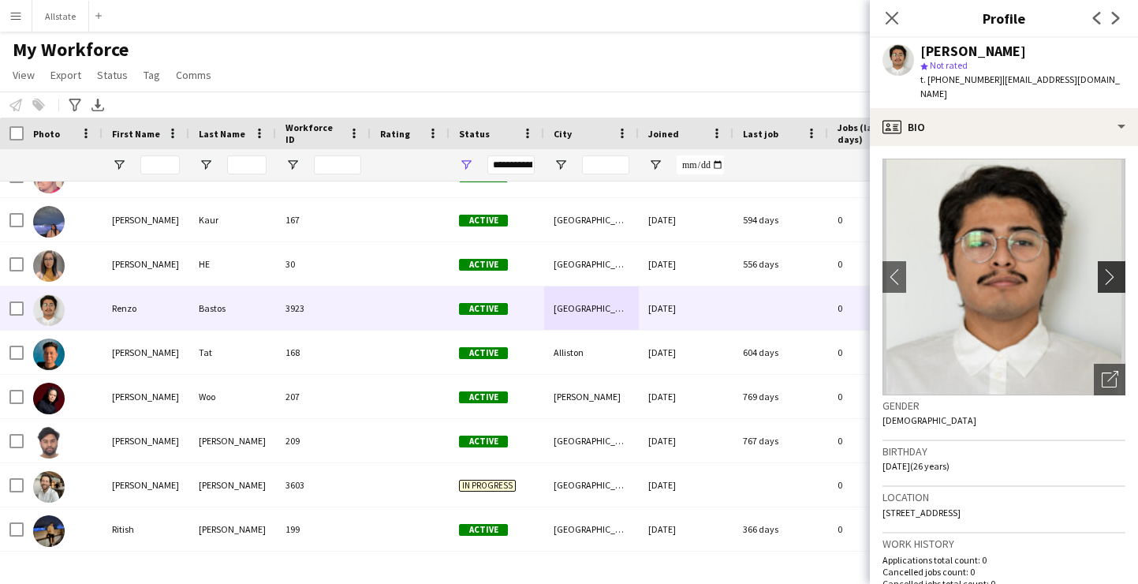
click at [1106, 268] on app-icon "chevron-right" at bounding box center [1114, 276] width 24 height 17
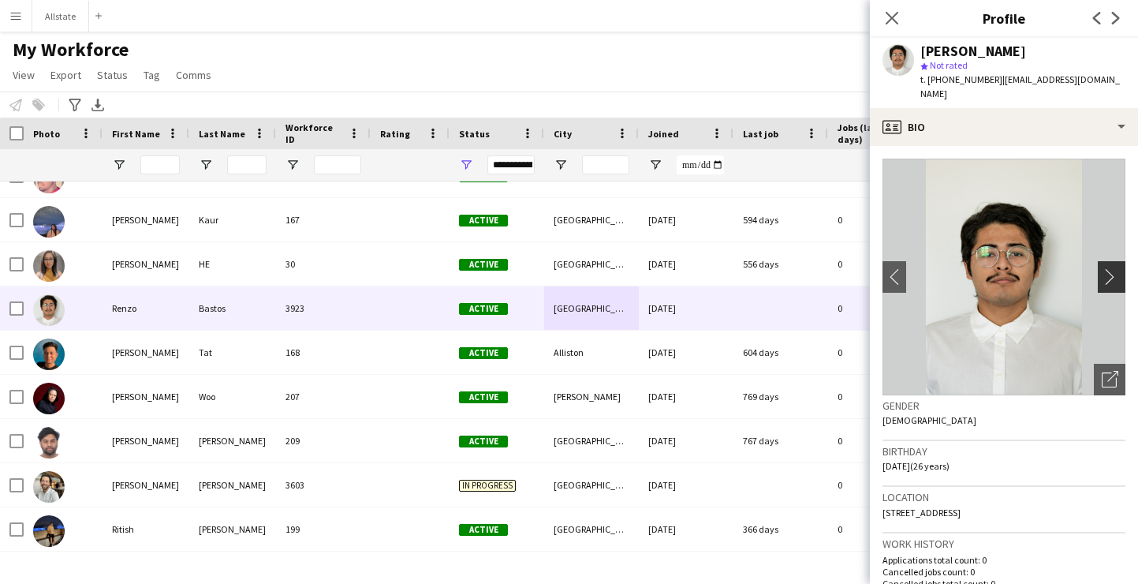
click at [1106, 268] on app-icon "chevron-right" at bounding box center [1114, 276] width 24 height 17
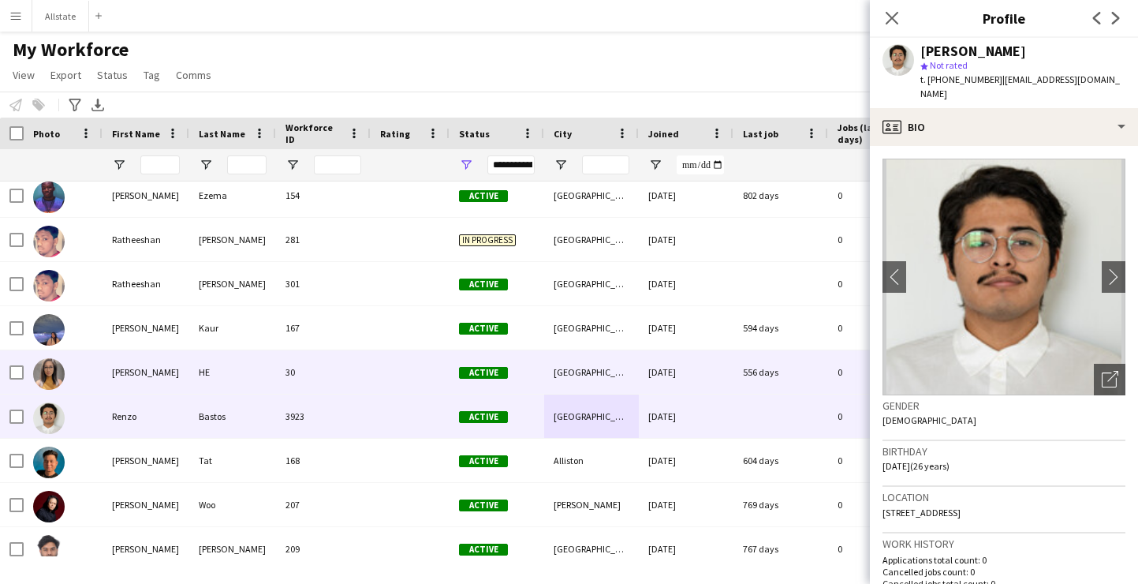
click at [699, 374] on div "[DATE]" at bounding box center [686, 371] width 95 height 43
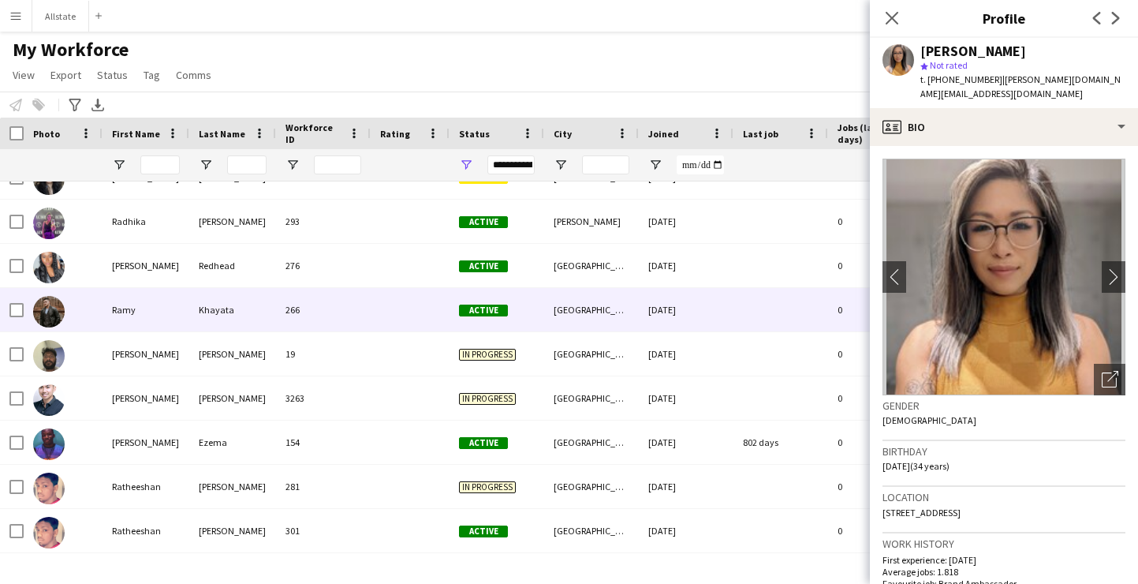
click at [635, 305] on div "[GEOGRAPHIC_DATA]" at bounding box center [591, 309] width 95 height 43
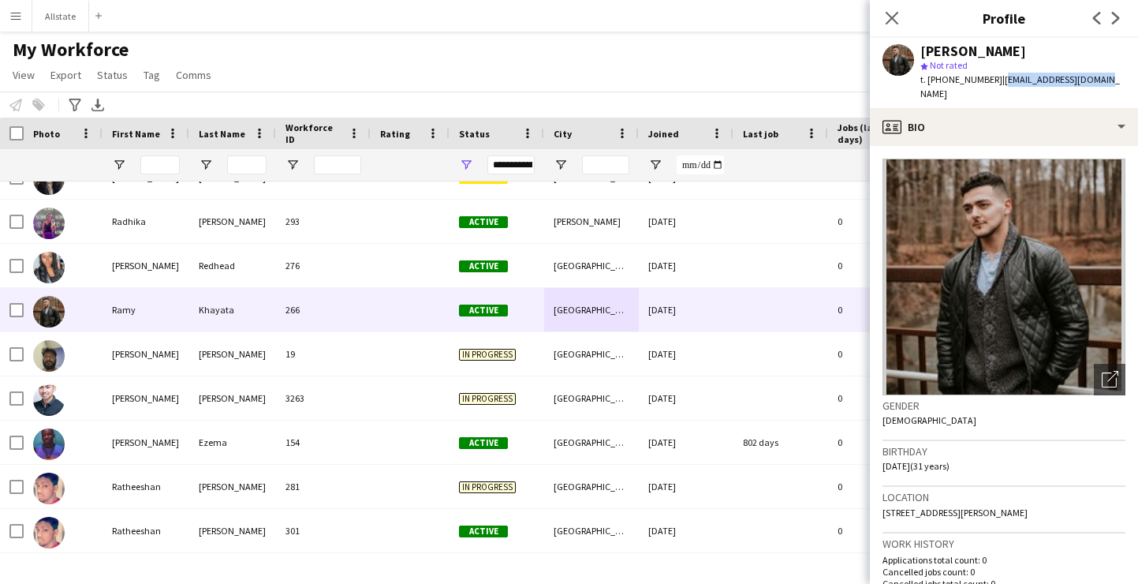
drag, startPoint x: 1092, startPoint y: 83, endPoint x: 991, endPoint y: 84, distance: 101.7
click at [991, 84] on div "[PERSON_NAME] star Not rated t. [PHONE_NUMBER] | [EMAIL_ADDRESS][DOMAIN_NAME]" at bounding box center [1004, 73] width 268 height 70
copy span "[EMAIL_ADDRESS][DOMAIN_NAME]"
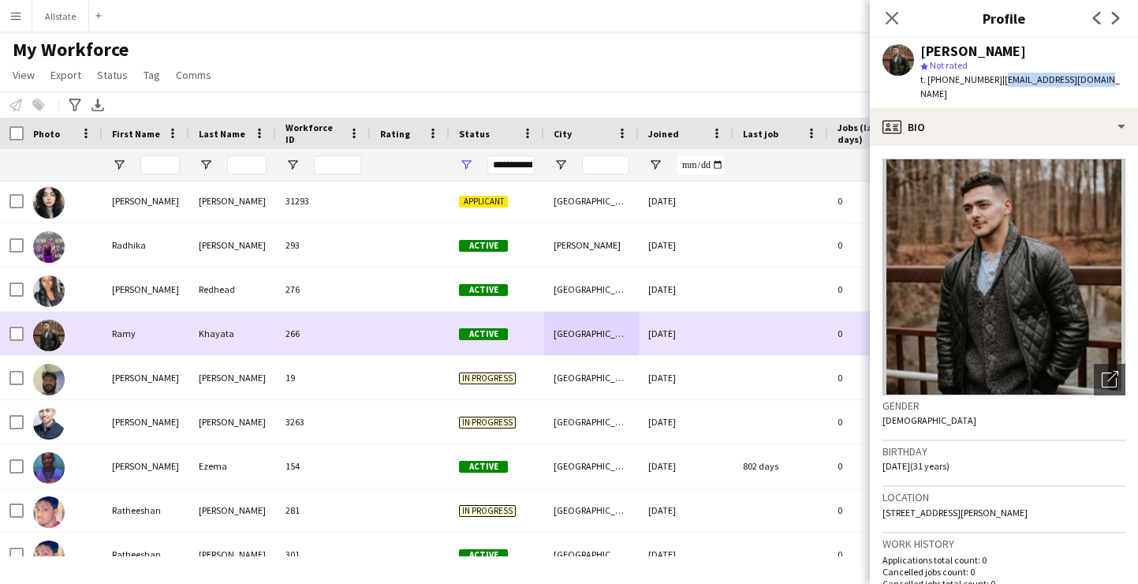
scroll to position [14968, 0]
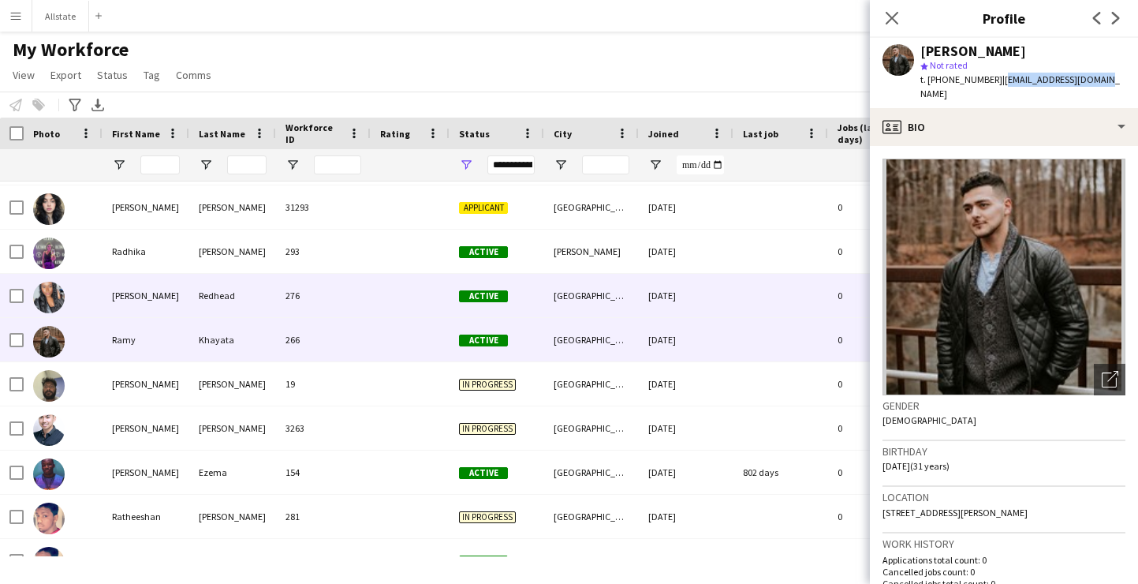
click at [541, 308] on div "Active" at bounding box center [497, 295] width 95 height 43
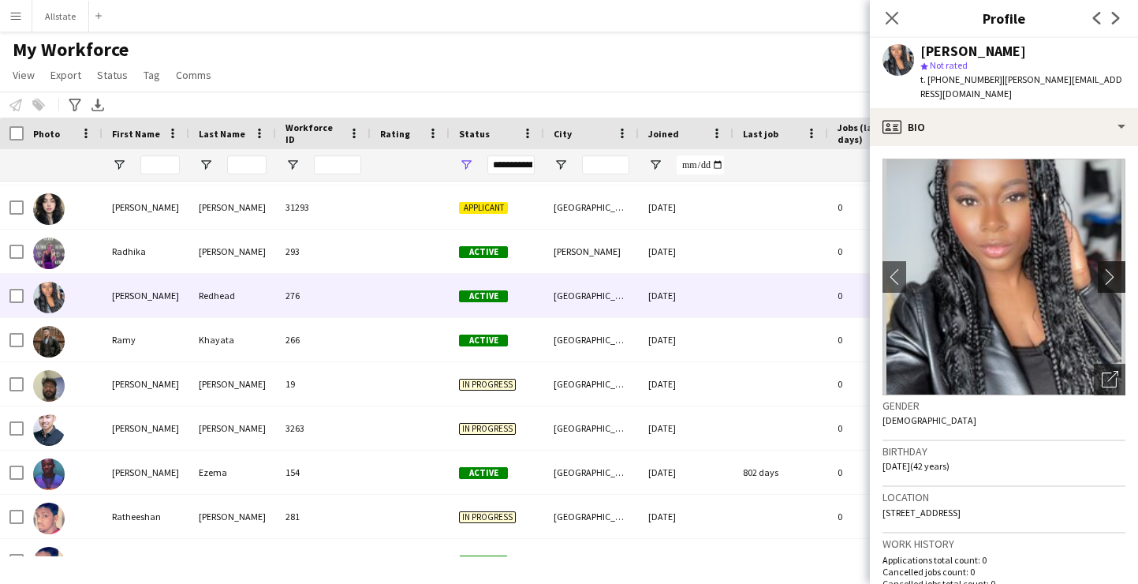
click at [1116, 268] on app-icon "chevron-right" at bounding box center [1114, 276] width 24 height 17
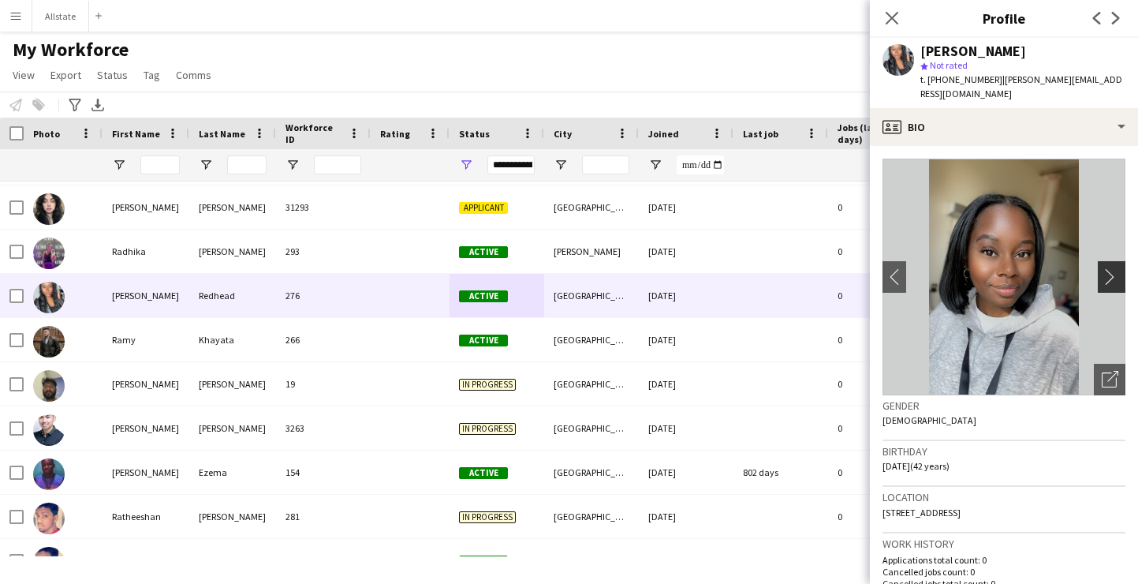
click at [1116, 268] on app-icon "chevron-right" at bounding box center [1114, 276] width 24 height 17
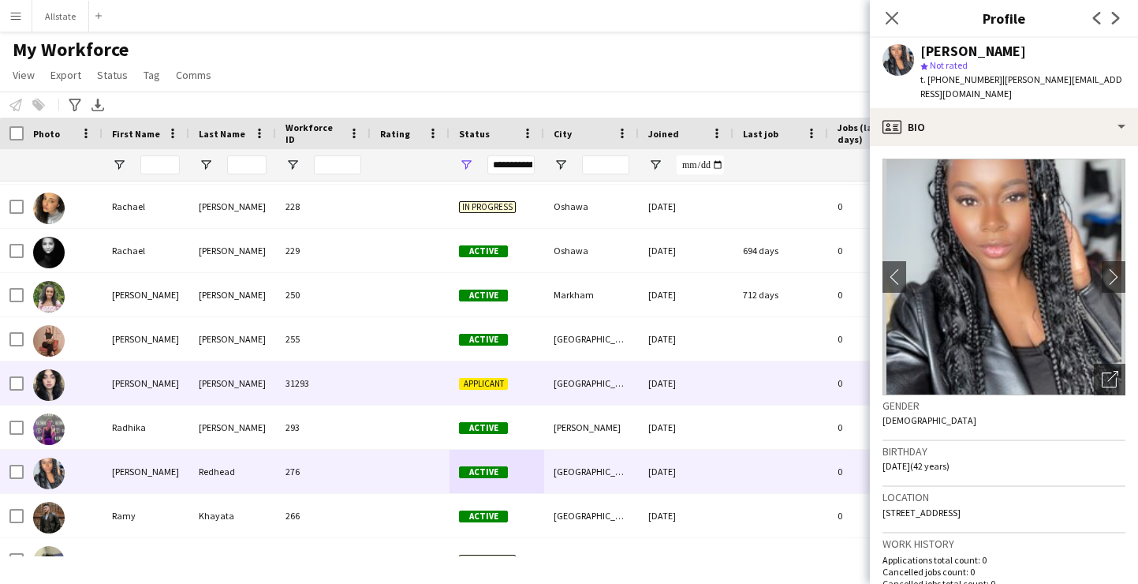
scroll to position [14783, 0]
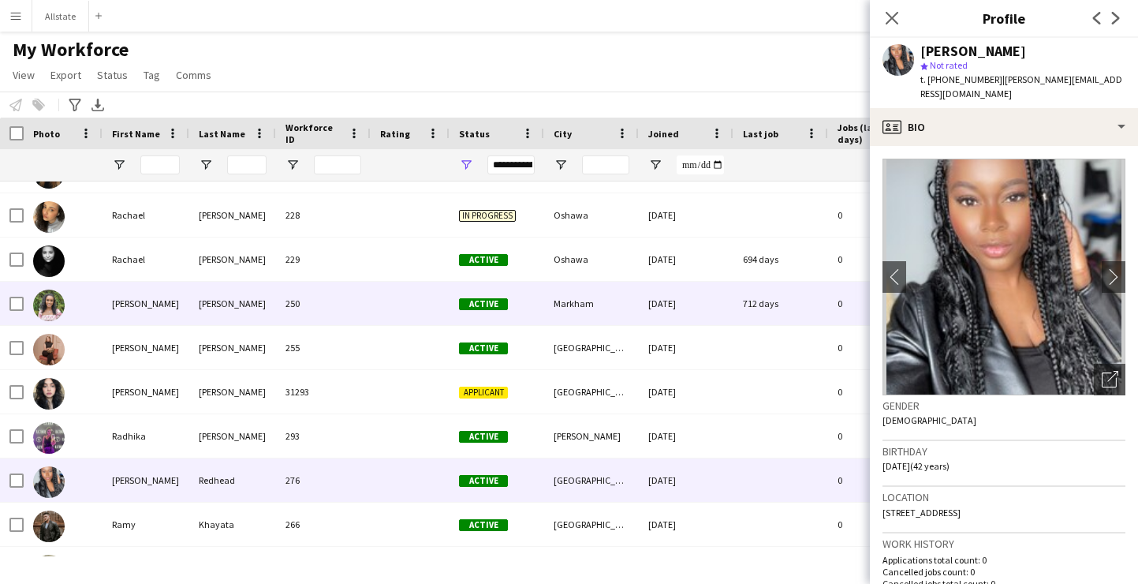
click at [546, 301] on div "Markham" at bounding box center [591, 303] width 95 height 43
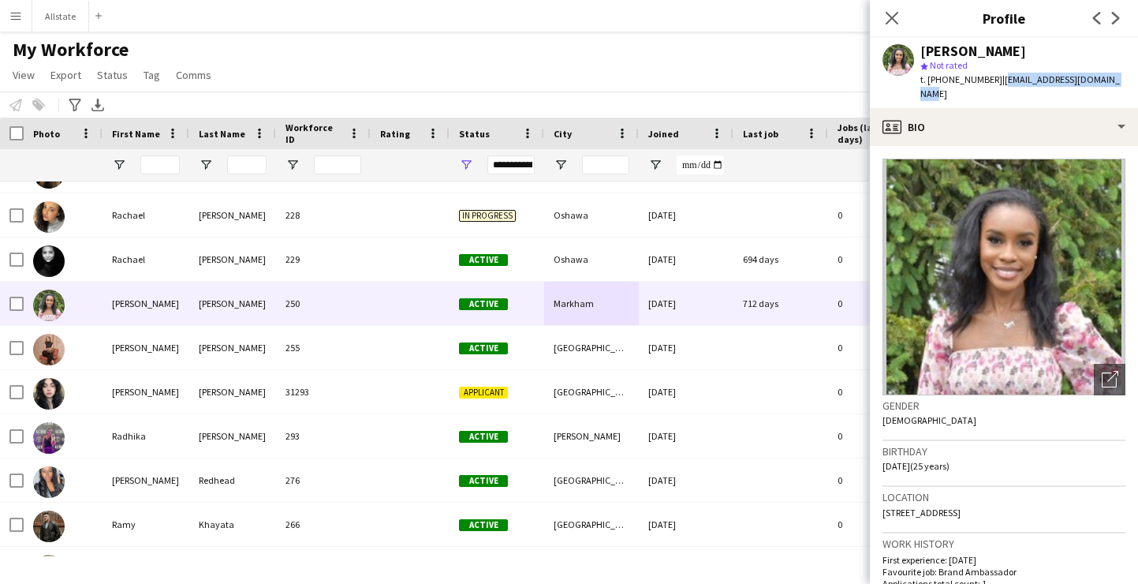
drag, startPoint x: 1106, startPoint y: 79, endPoint x: 990, endPoint y: 80, distance: 115.9
click at [990, 80] on div "[PERSON_NAME] star Not rated t. [PHONE_NUMBER] | [EMAIL_ADDRESS][DOMAIN_NAME]" at bounding box center [1004, 73] width 268 height 70
copy span "[EMAIL_ADDRESS][DOMAIN_NAME]"
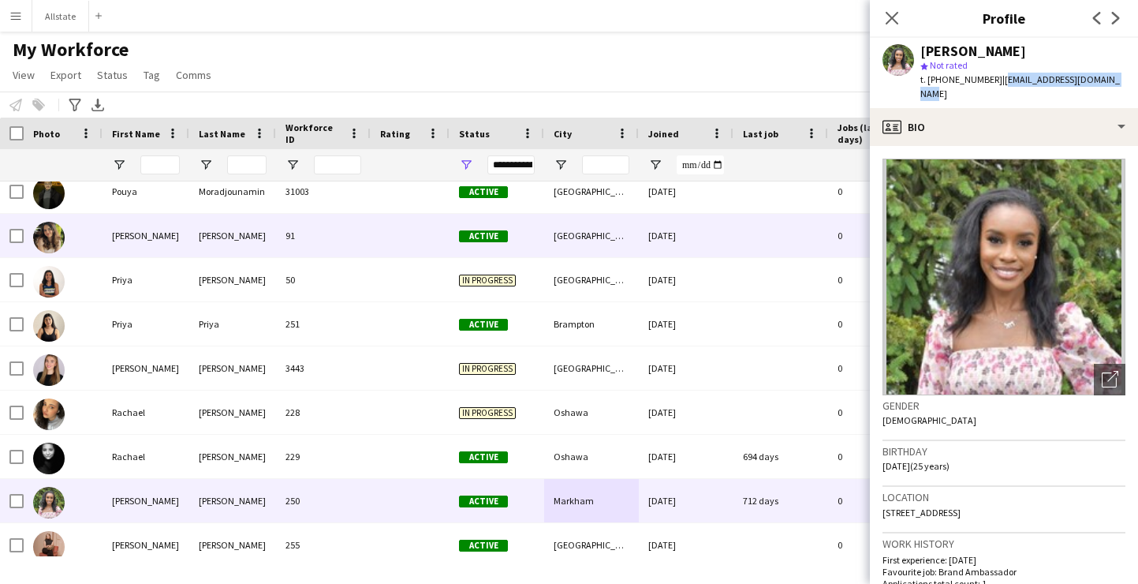
scroll to position [14572, 0]
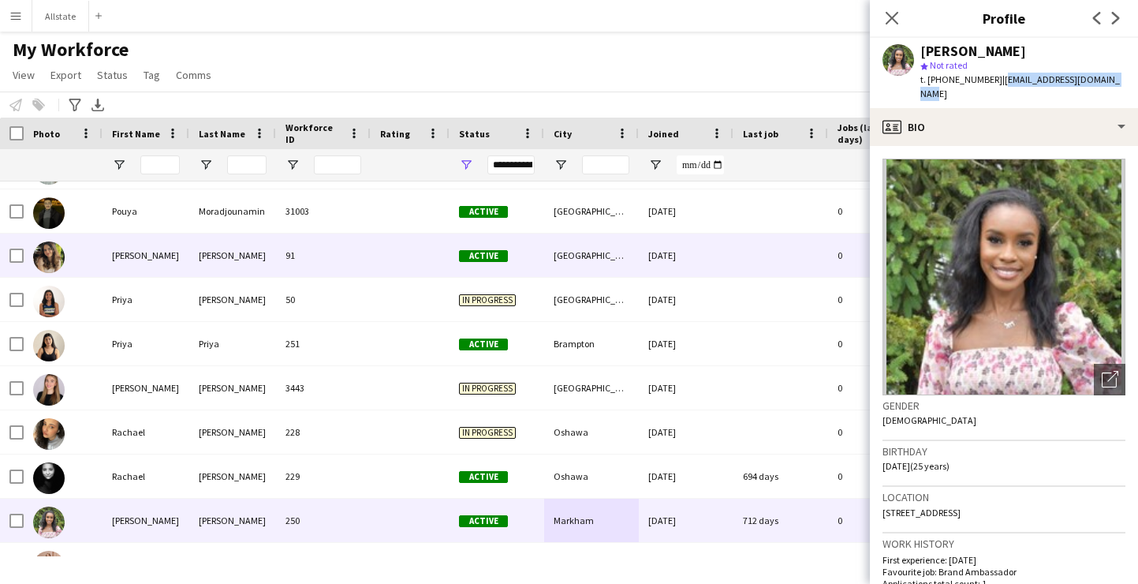
click at [632, 245] on div "[GEOGRAPHIC_DATA]" at bounding box center [591, 254] width 95 height 43
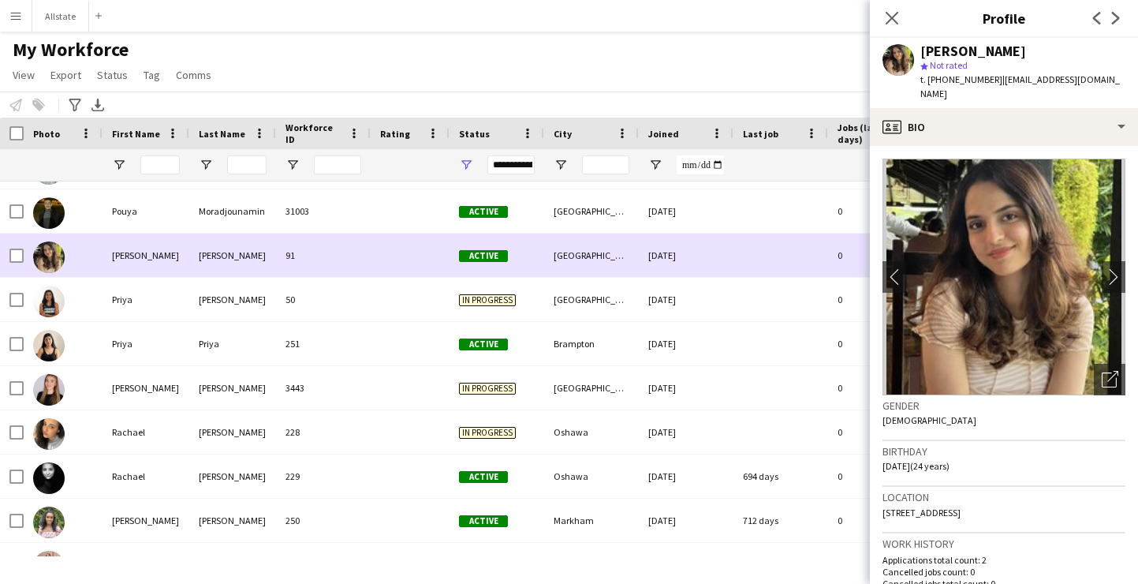
scroll to position [14542, 0]
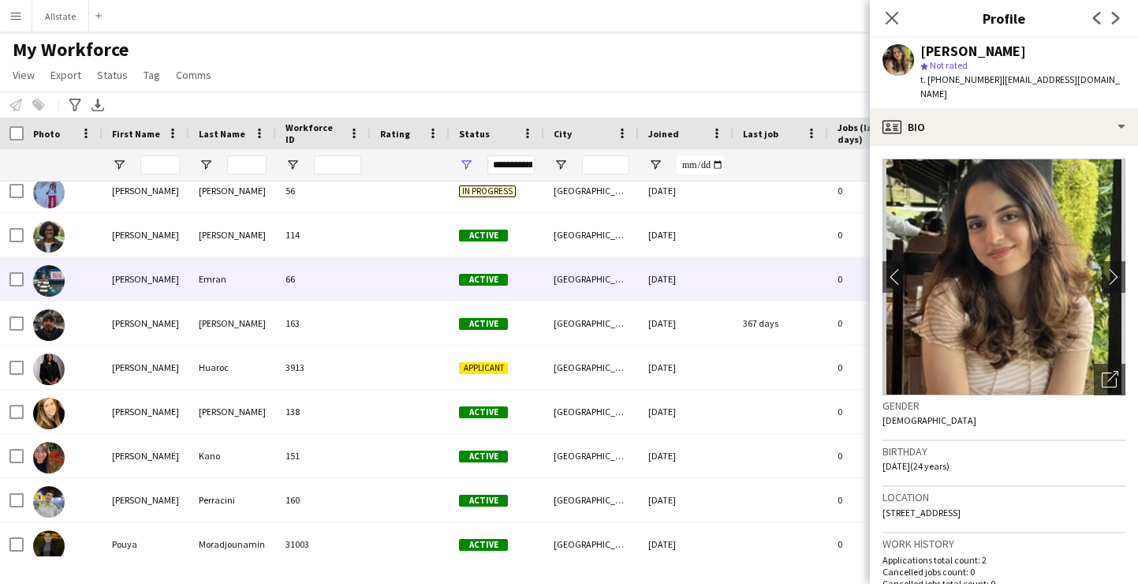
click at [513, 281] on div "Active" at bounding box center [497, 278] width 95 height 43
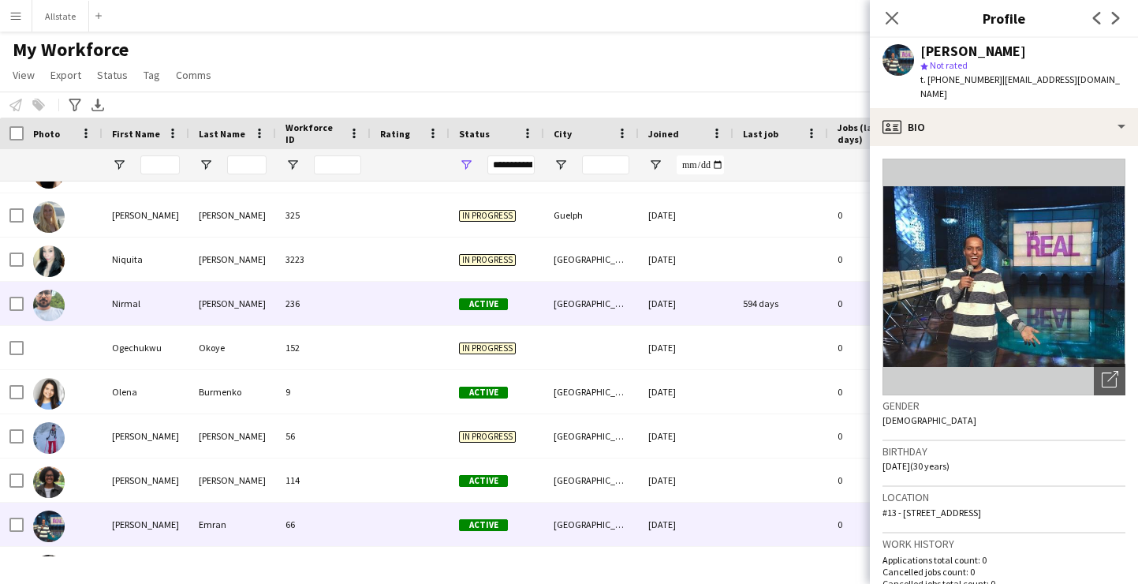
scroll to position [13943, 0]
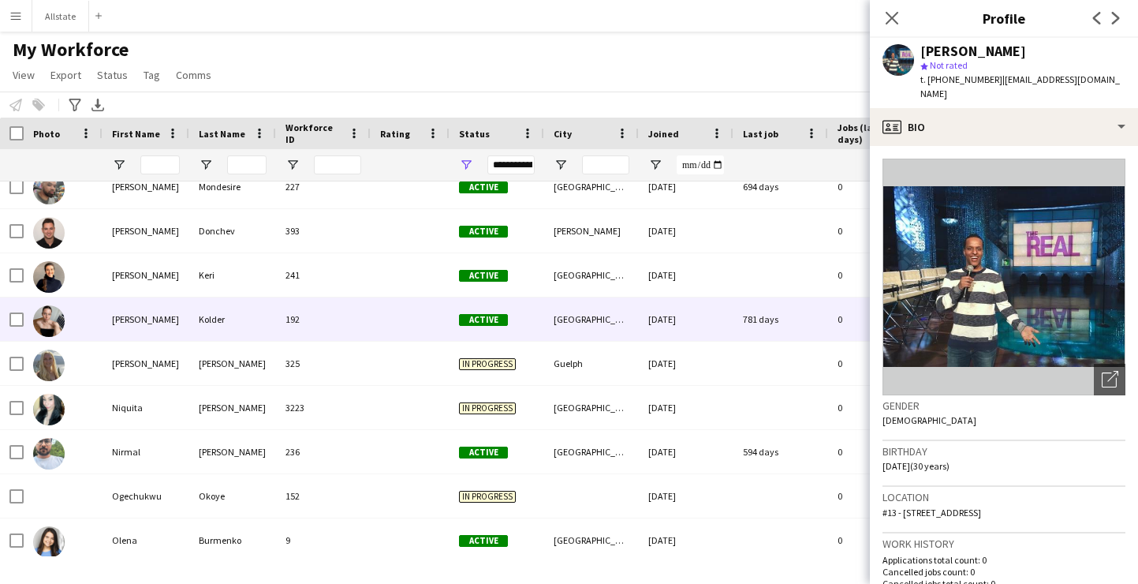
click at [436, 311] on div at bounding box center [410, 318] width 79 height 43
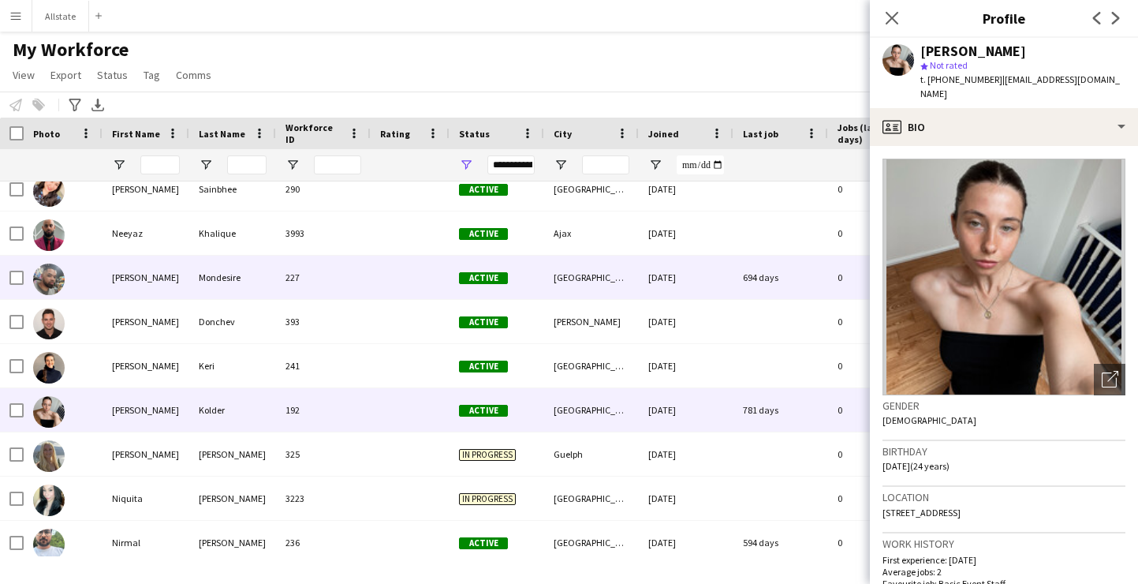
click at [445, 288] on div at bounding box center [410, 277] width 79 height 43
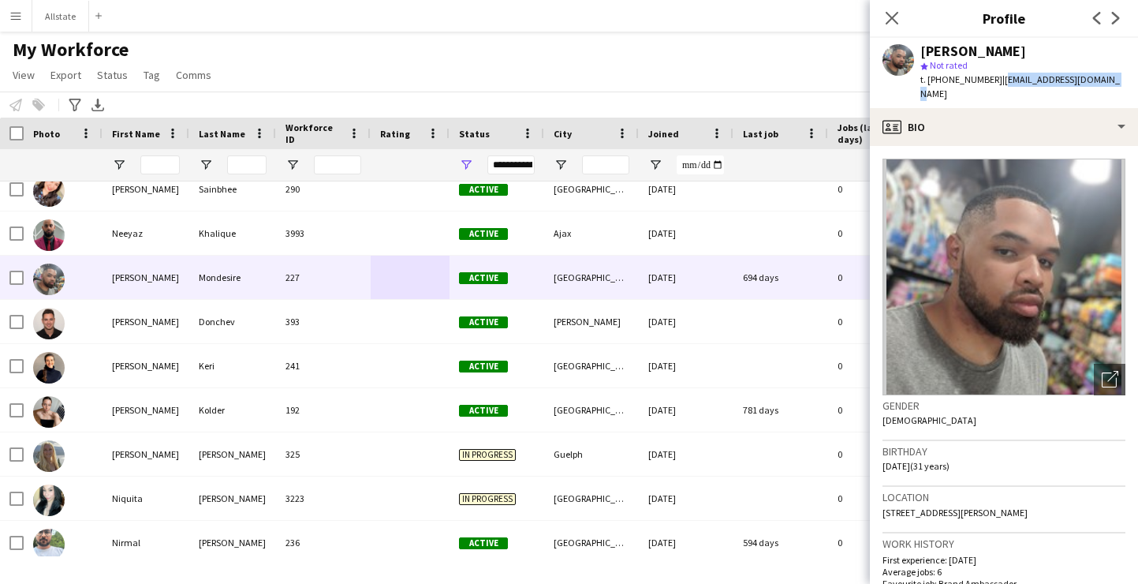
drag, startPoint x: 1103, startPoint y: 76, endPoint x: 990, endPoint y: 80, distance: 113.6
click at [990, 80] on div "[PERSON_NAME] star Not rated t. [PHONE_NUMBER] | [EMAIL_ADDRESS][DOMAIN_NAME]" at bounding box center [1004, 73] width 268 height 70
copy span "[EMAIL_ADDRESS][DOMAIN_NAME]"
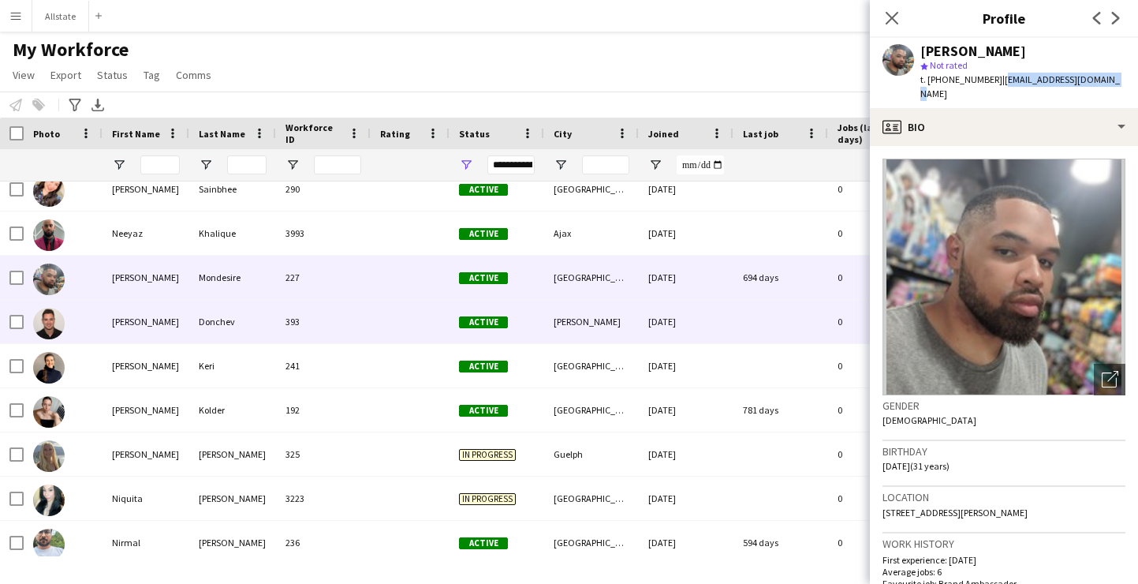
click at [580, 332] on div "[PERSON_NAME]" at bounding box center [591, 321] width 95 height 43
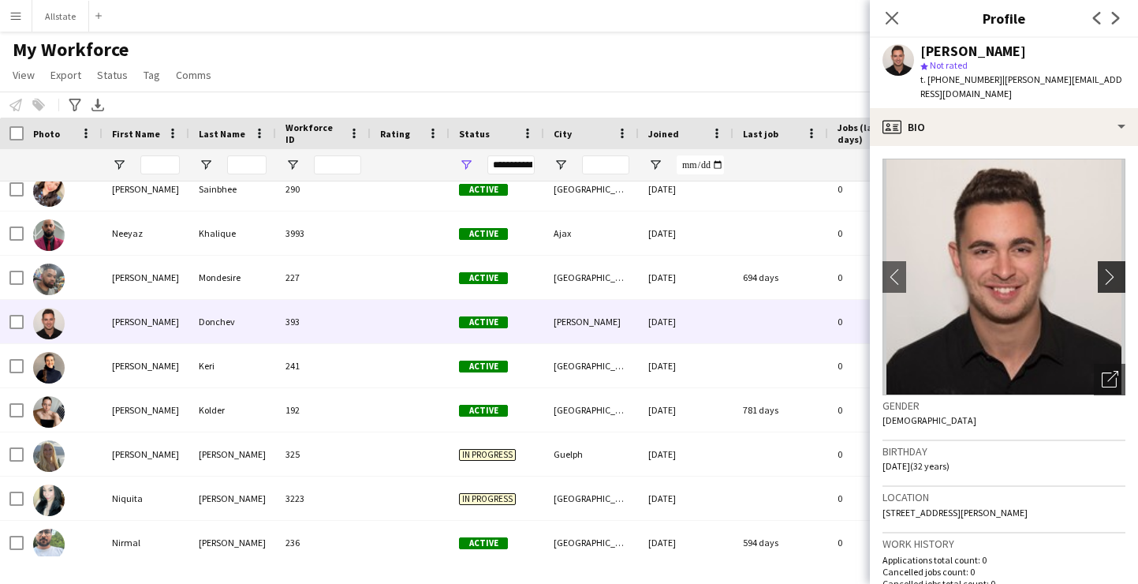
click at [1114, 270] on button "chevron-right" at bounding box center [1114, 277] width 32 height 32
click at [1113, 268] on app-icon "chevron-right" at bounding box center [1114, 276] width 24 height 17
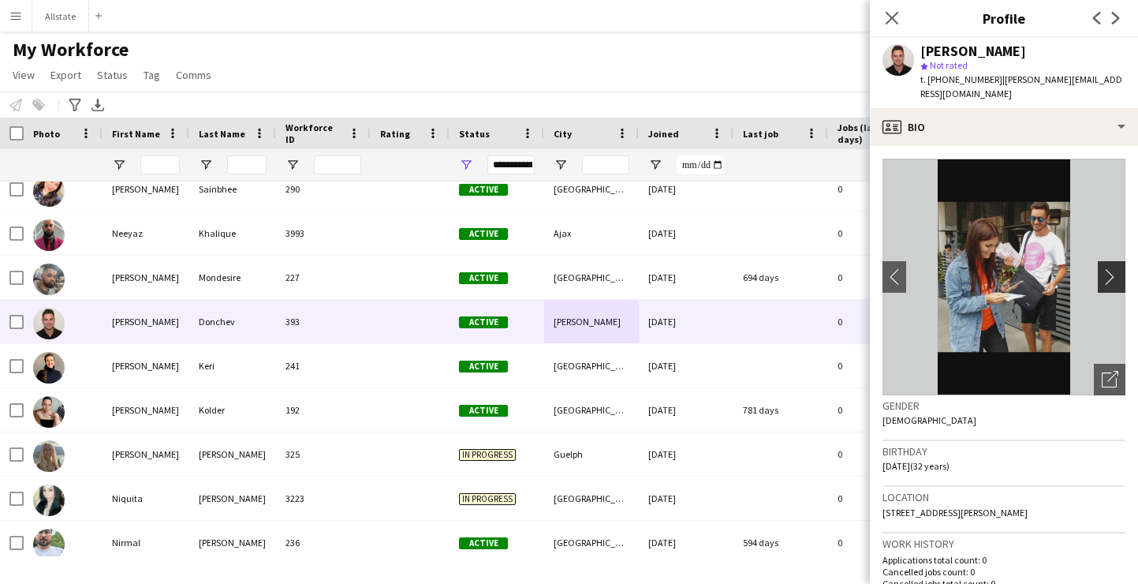
click at [1113, 268] on app-icon "chevron-right" at bounding box center [1114, 276] width 24 height 17
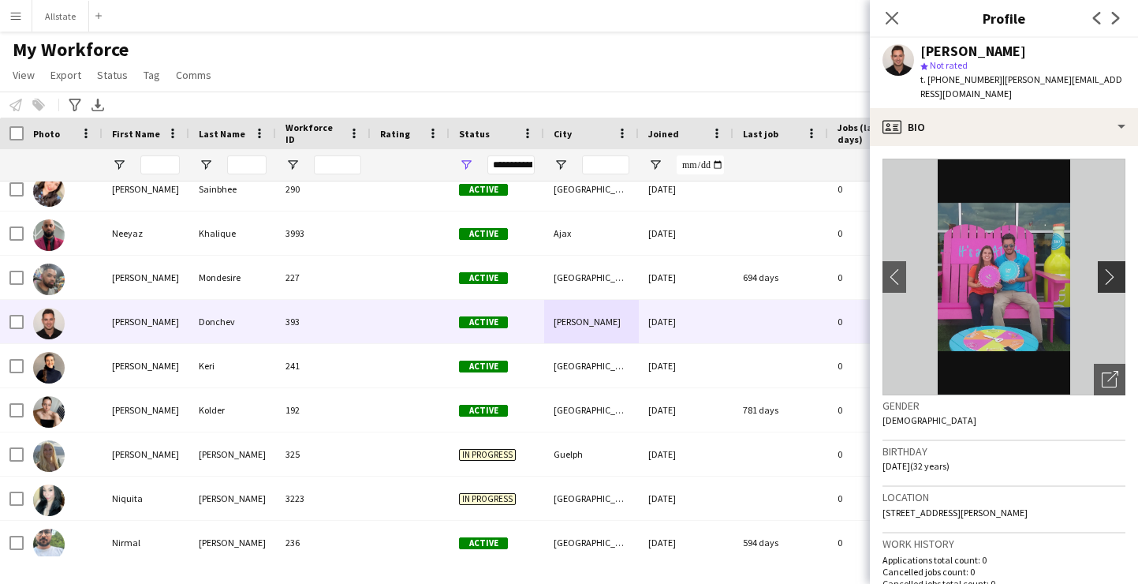
click at [1113, 268] on app-icon "chevron-right" at bounding box center [1114, 276] width 24 height 17
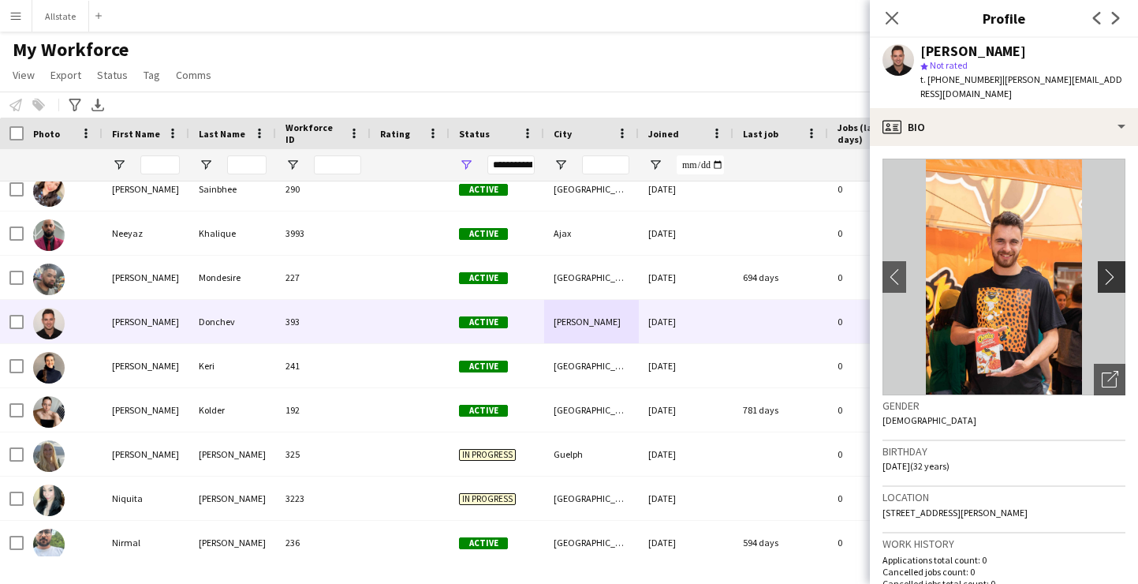
click at [1113, 268] on app-icon "chevron-right" at bounding box center [1114, 276] width 24 height 17
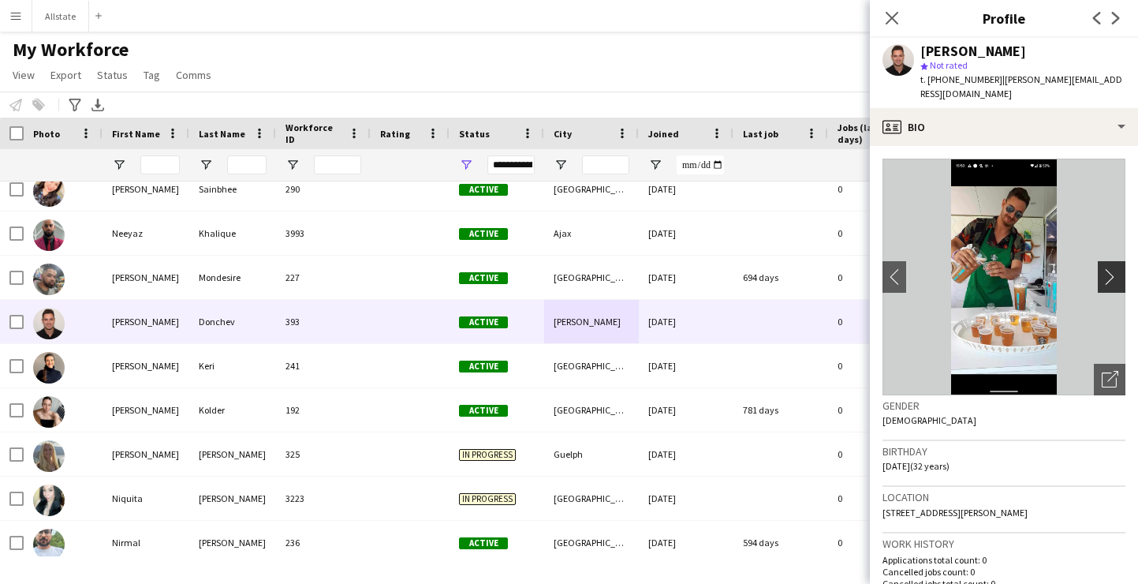
click at [1113, 268] on app-icon "chevron-right" at bounding box center [1114, 276] width 24 height 17
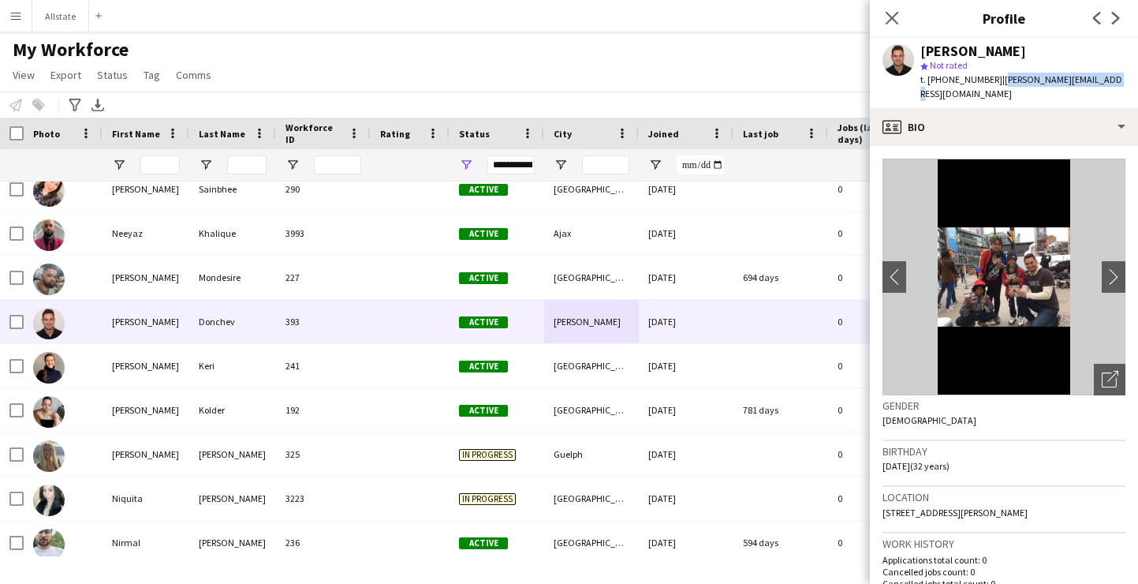
drag, startPoint x: 1099, startPoint y: 83, endPoint x: 989, endPoint y: 86, distance: 109.7
click at [989, 86] on div "t. [PHONE_NUMBER] | [PERSON_NAME][EMAIL_ADDRESS][DOMAIN_NAME]" at bounding box center [1022, 87] width 205 height 28
copy span "[PERSON_NAME][EMAIL_ADDRESS][DOMAIN_NAME]"
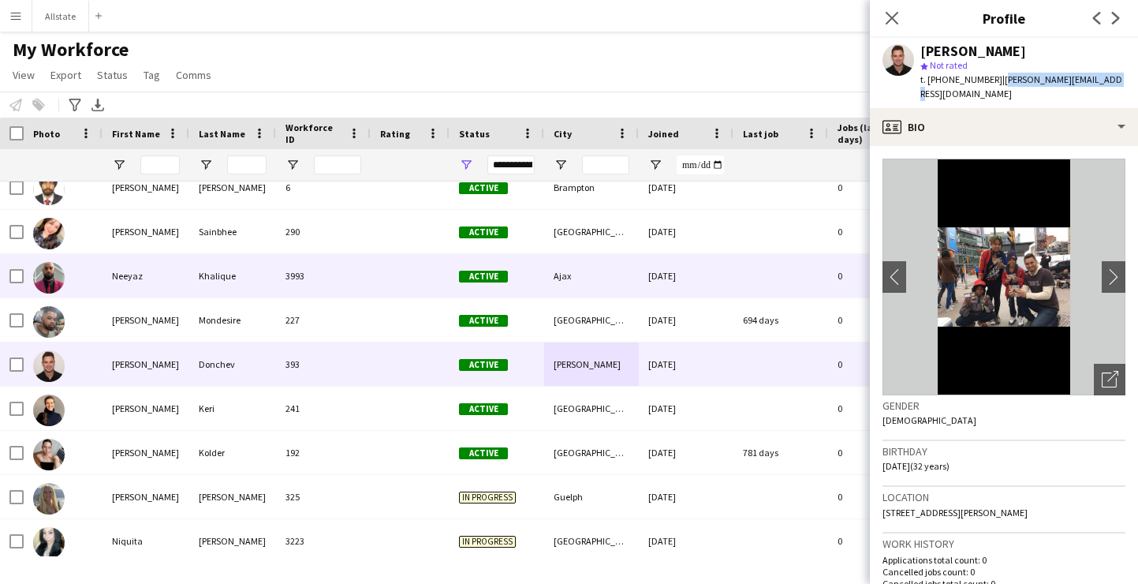
click at [338, 295] on div "3993" at bounding box center [323, 275] width 95 height 43
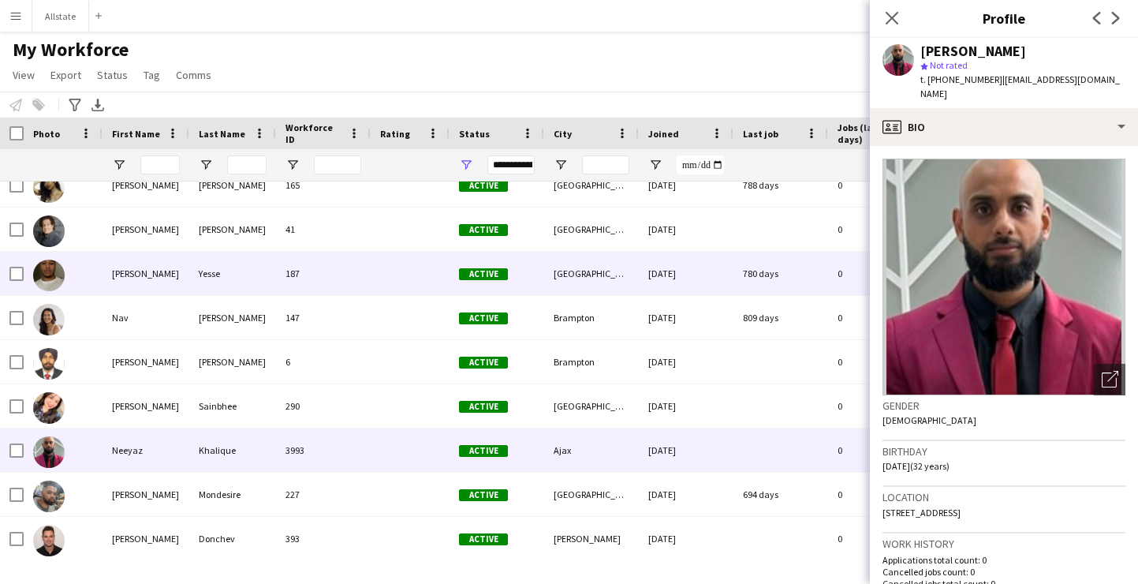
click at [383, 266] on div at bounding box center [410, 273] width 79 height 43
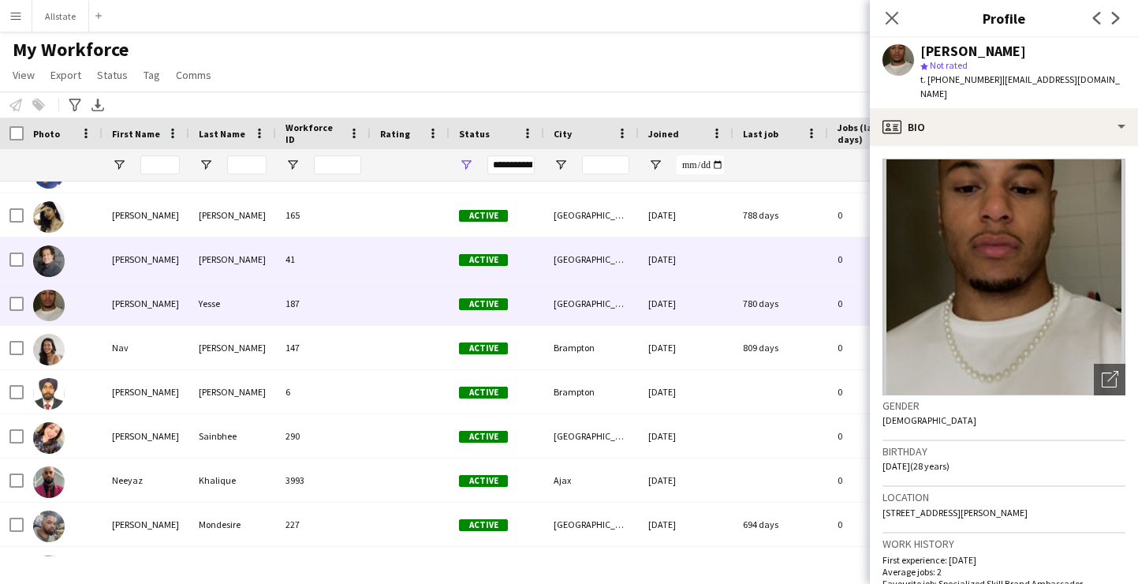
click at [383, 266] on div at bounding box center [410, 258] width 79 height 43
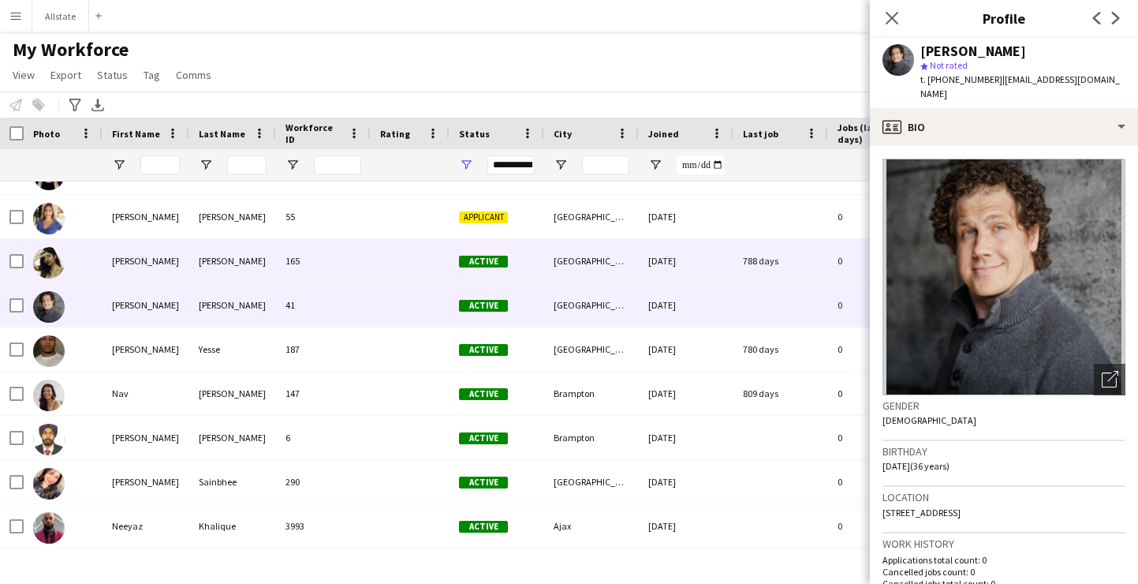
click at [383, 266] on div at bounding box center [410, 260] width 79 height 43
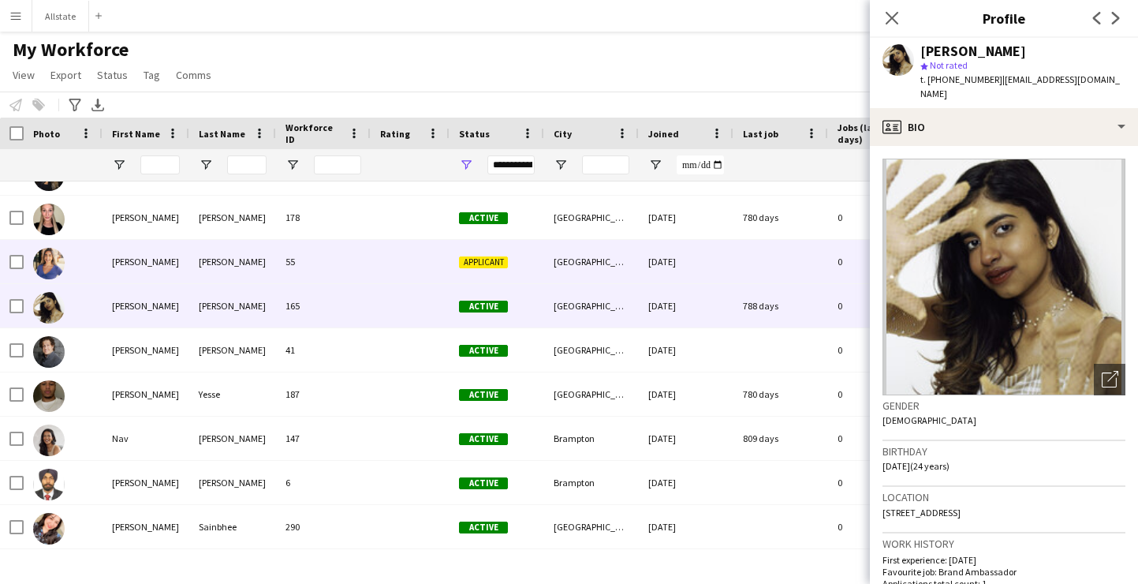
click at [383, 266] on div at bounding box center [410, 261] width 79 height 43
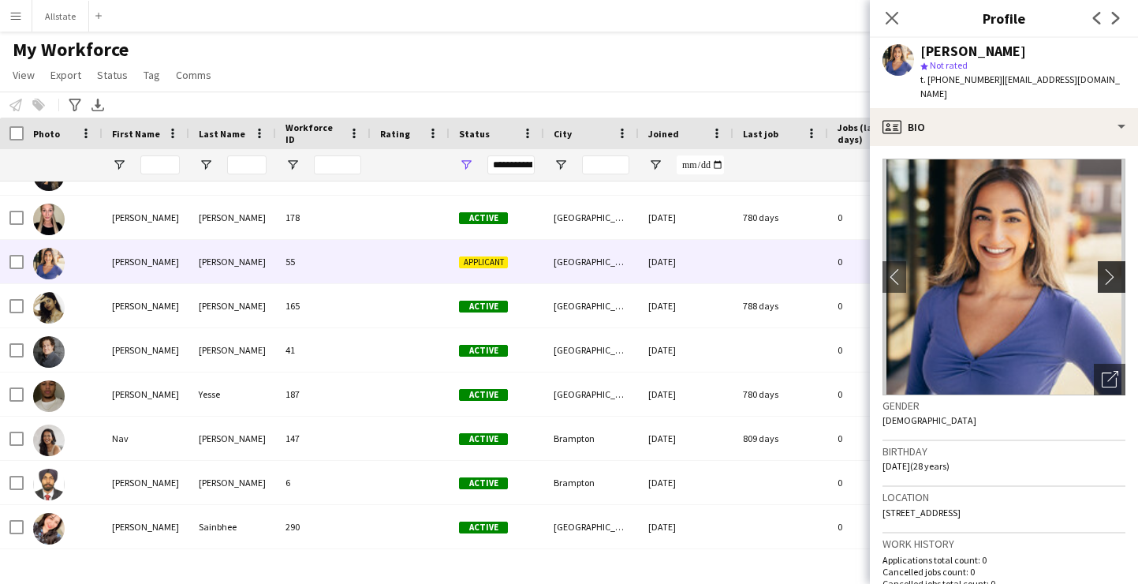
click at [1112, 269] on app-icon "chevron-right" at bounding box center [1114, 276] width 24 height 17
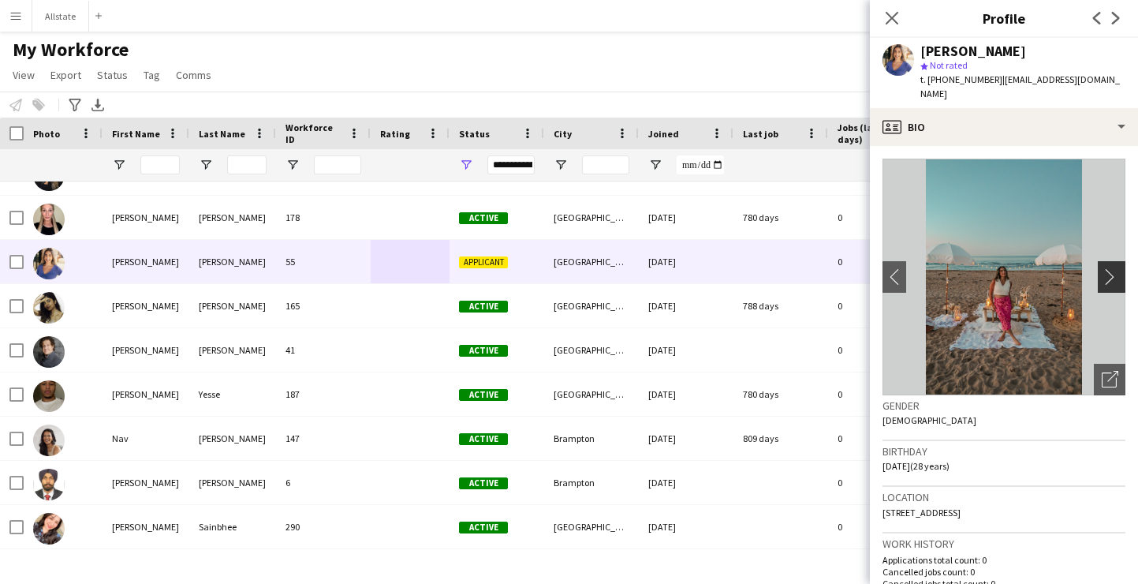
click at [1112, 270] on app-icon "chevron-right" at bounding box center [1114, 276] width 24 height 17
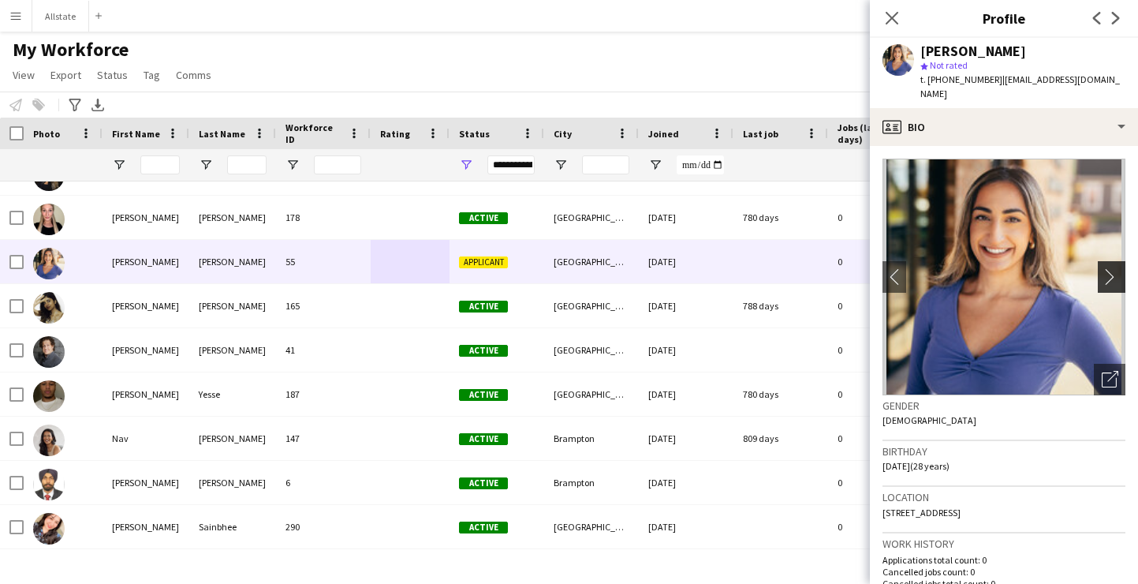
click at [1112, 270] on app-icon "chevron-right" at bounding box center [1114, 276] width 24 height 17
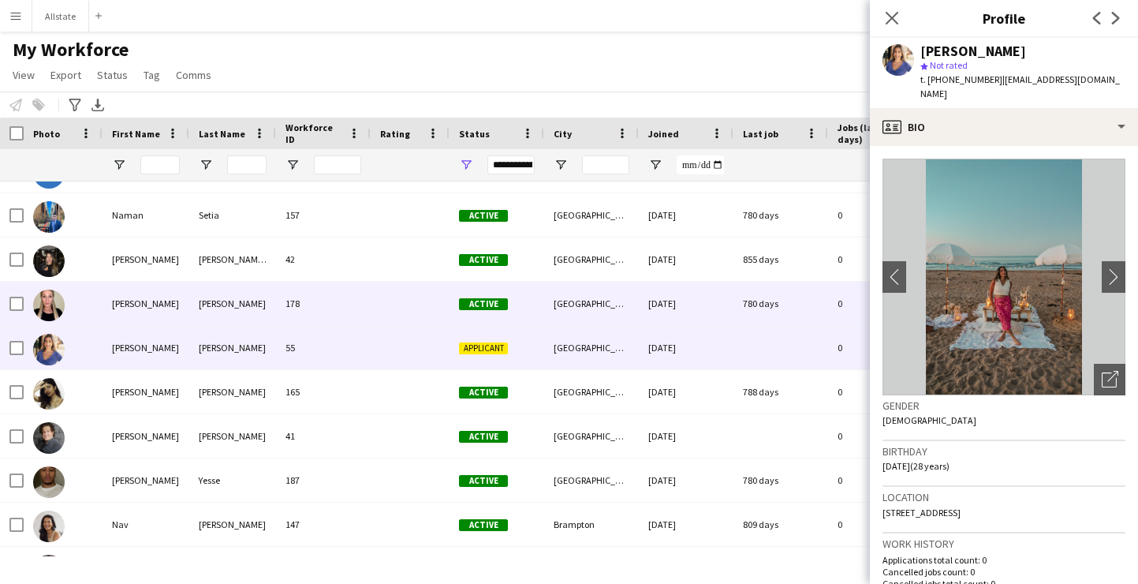
click at [671, 301] on div "[DATE]" at bounding box center [686, 303] width 95 height 43
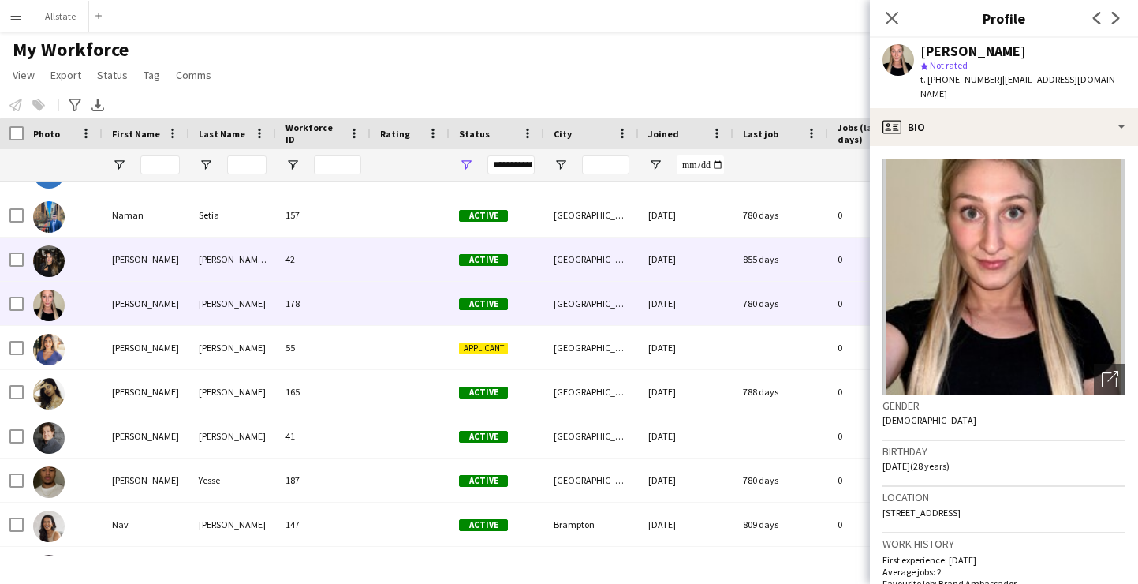
click at [674, 275] on div "[DATE]" at bounding box center [686, 258] width 95 height 43
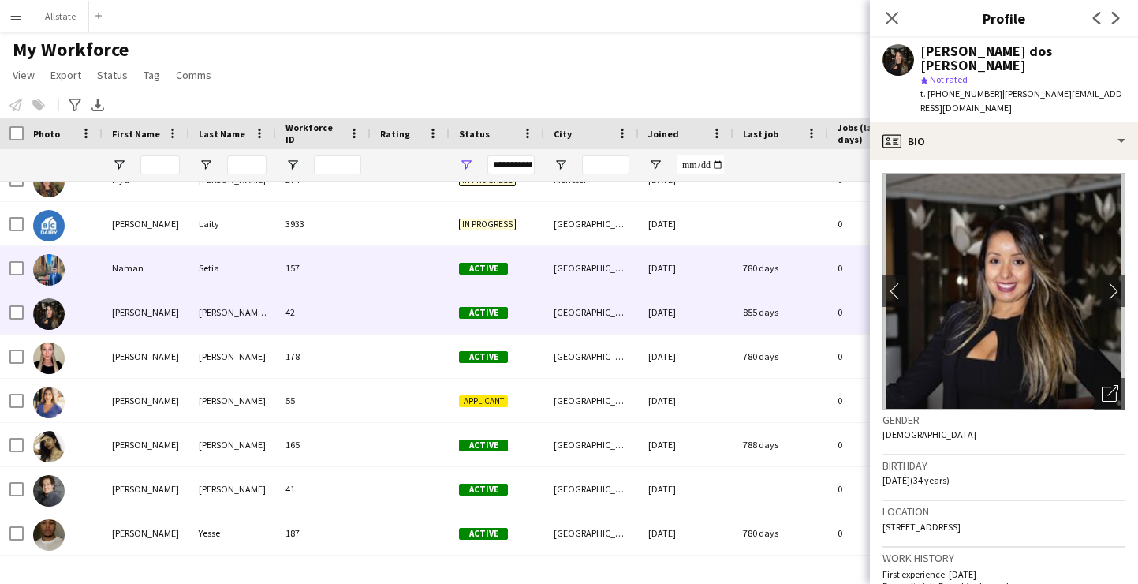
click at [674, 275] on div "[DATE]" at bounding box center [686, 267] width 95 height 43
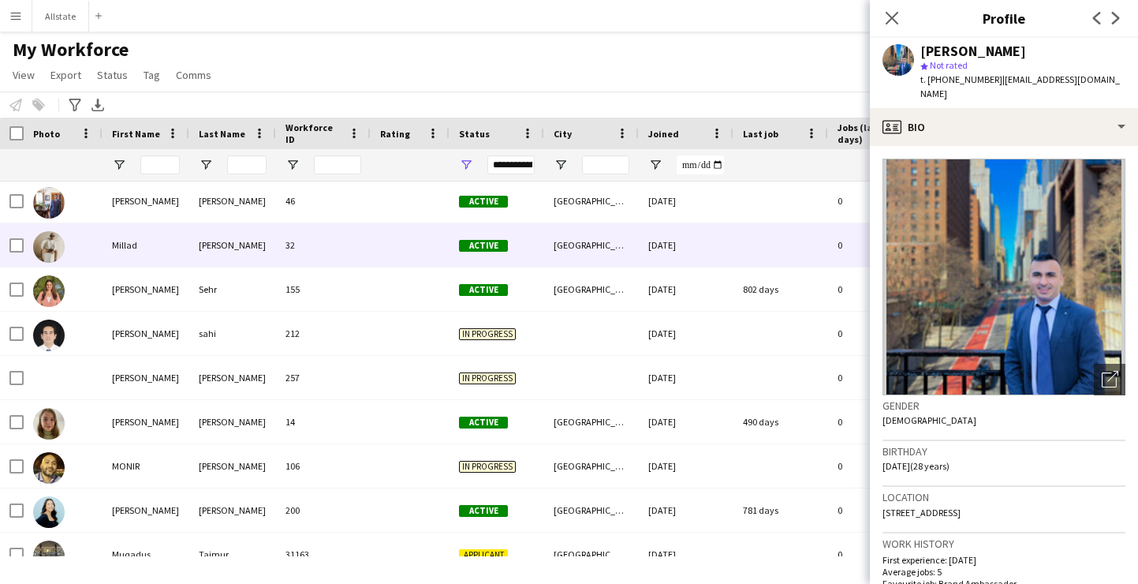
click at [677, 250] on div "[DATE]" at bounding box center [686, 244] width 95 height 43
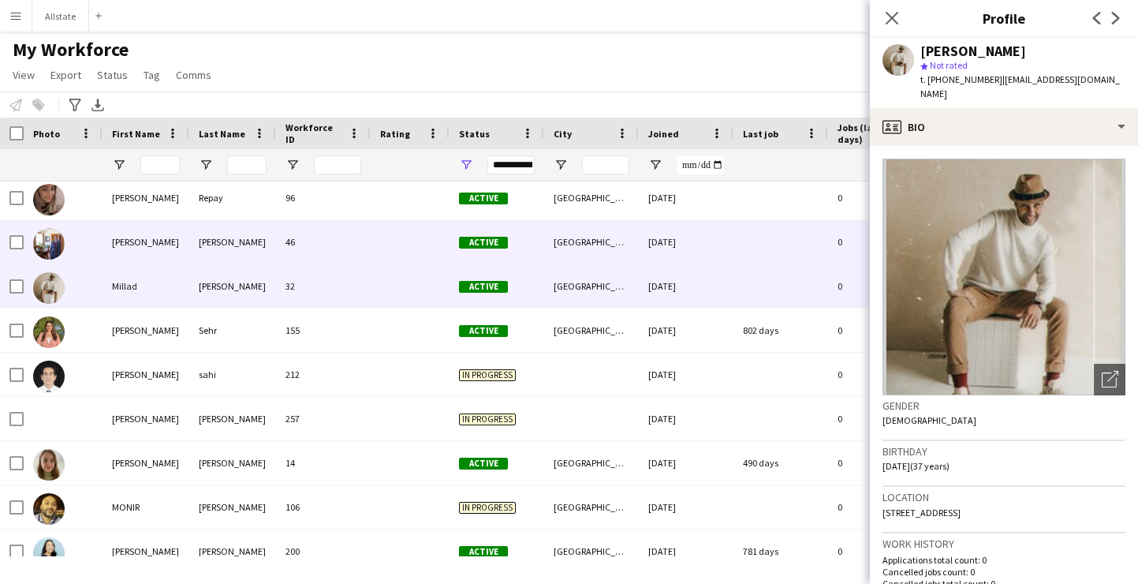
click at [677, 250] on div "[DATE]" at bounding box center [686, 241] width 95 height 43
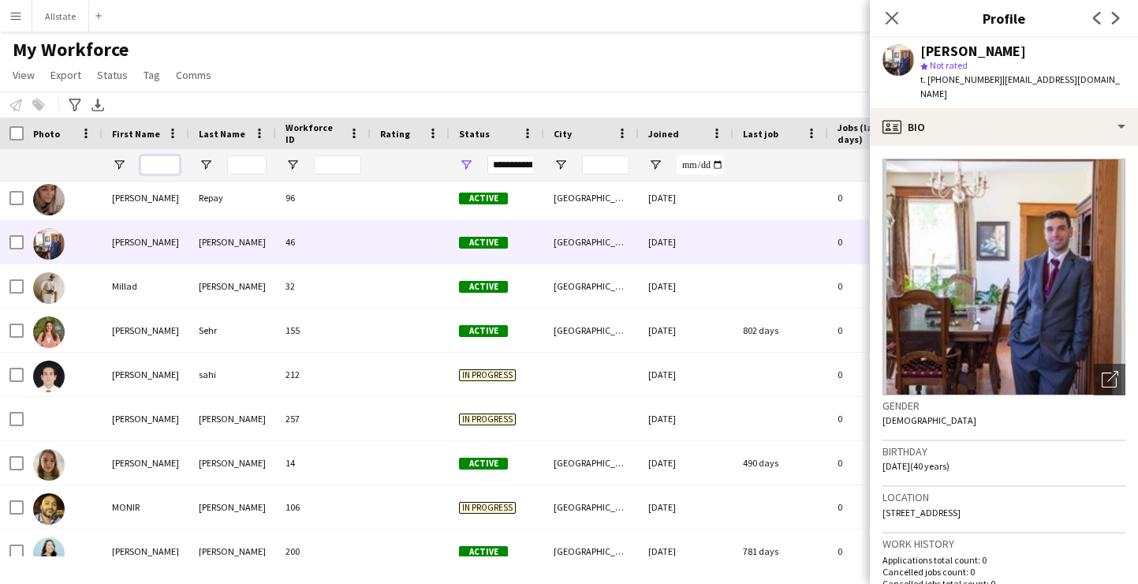
click at [165, 162] on input "First Name Filter Input" at bounding box center [159, 164] width 39 height 19
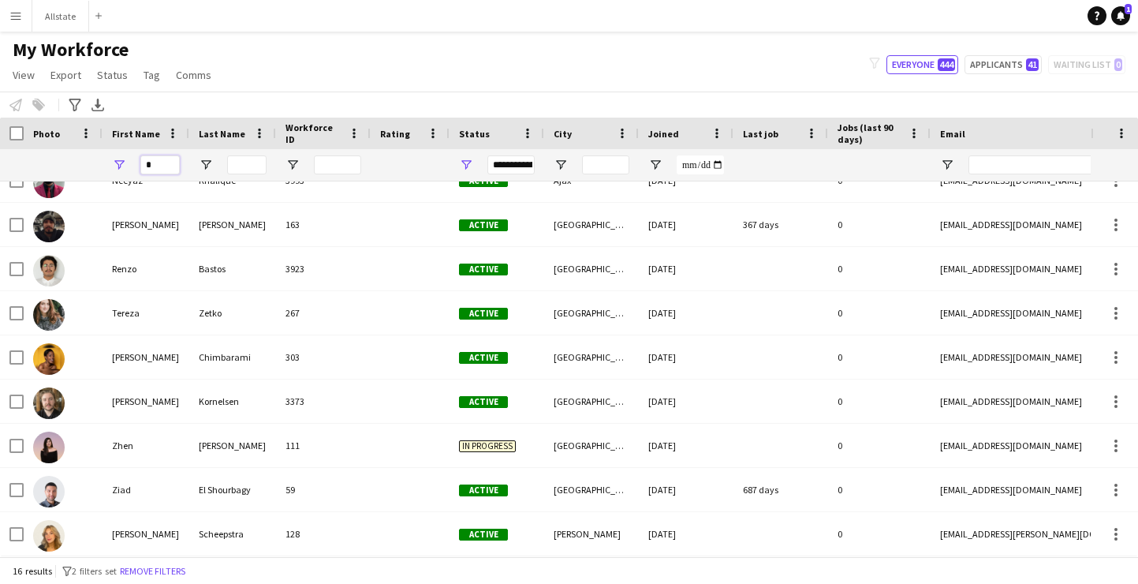
type input "*"
